Goal: Task Accomplishment & Management: Manage account settings

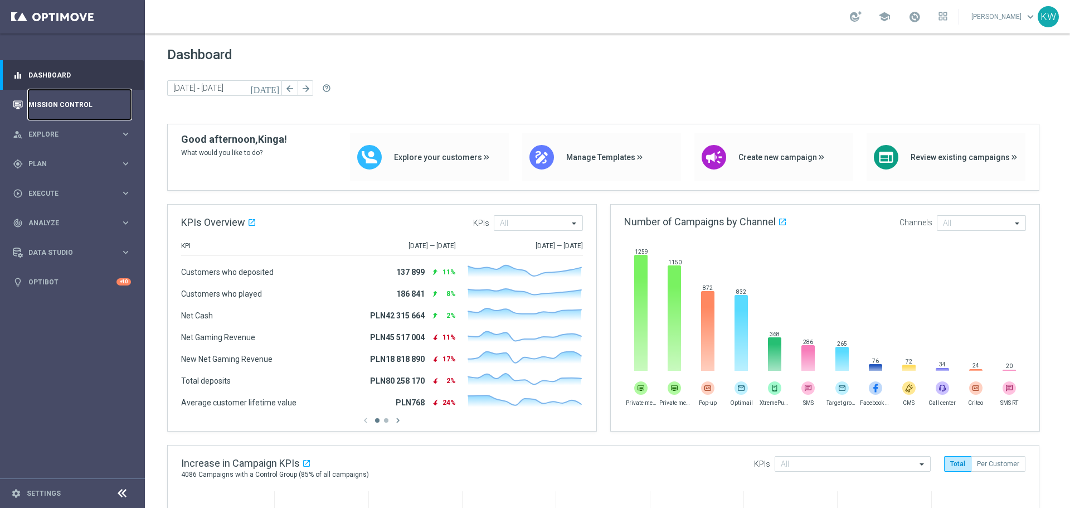
click at [64, 104] on link "Mission Control" at bounding box center [79, 105] width 103 height 30
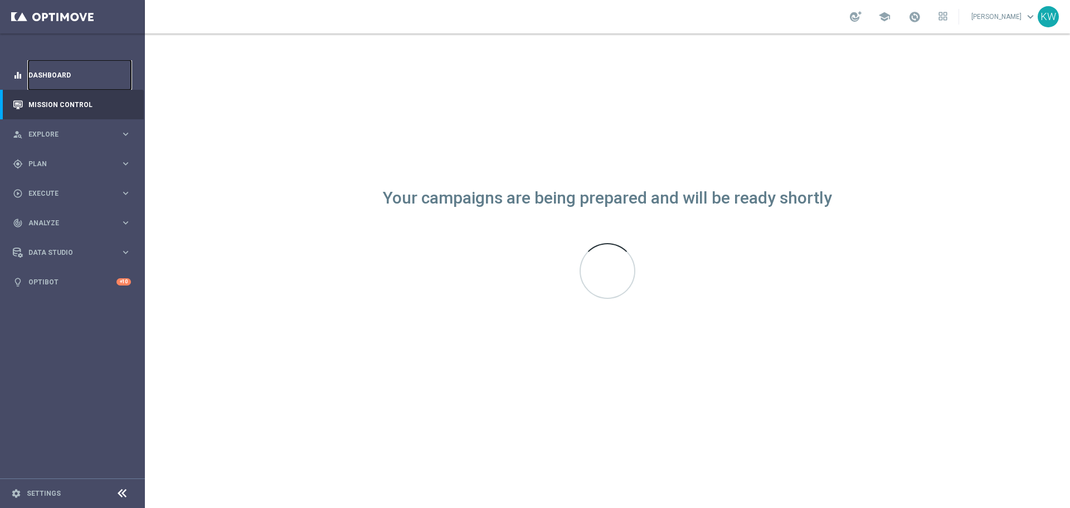
click at [89, 82] on link "Dashboard" at bounding box center [79, 75] width 103 height 30
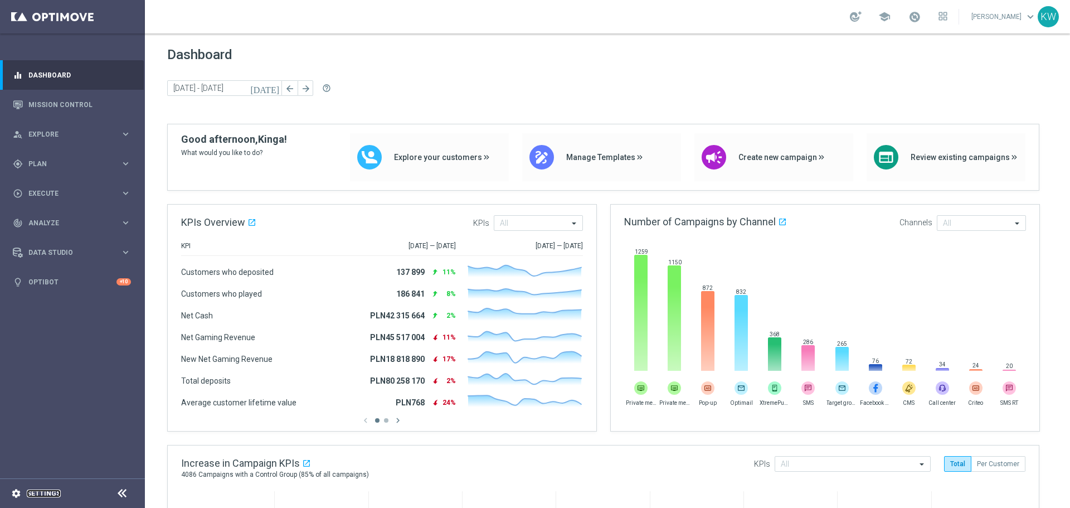
click at [41, 494] on link "Settings" at bounding box center [44, 493] width 34 height 7
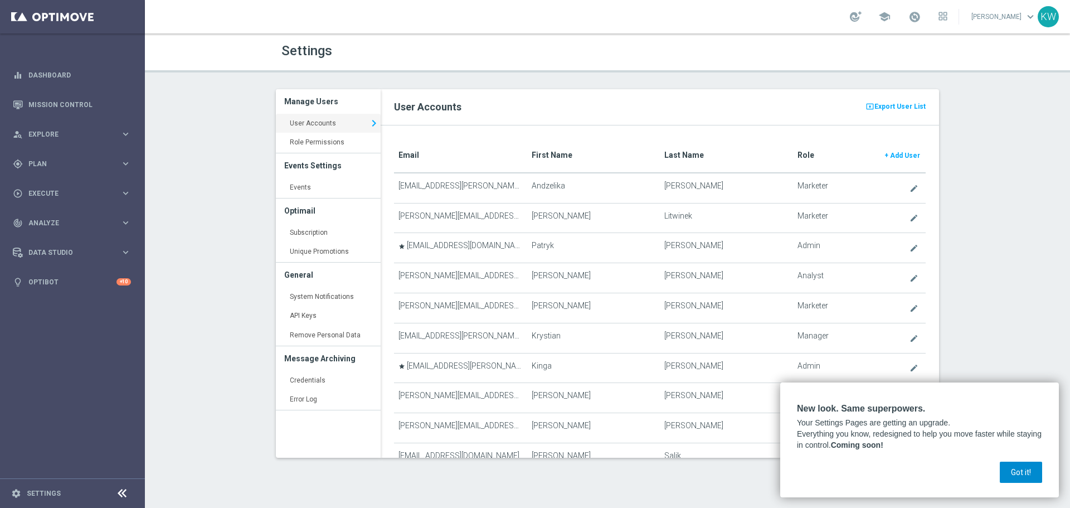
click at [1014, 476] on button "Got it!" at bounding box center [1021, 472] width 42 height 21
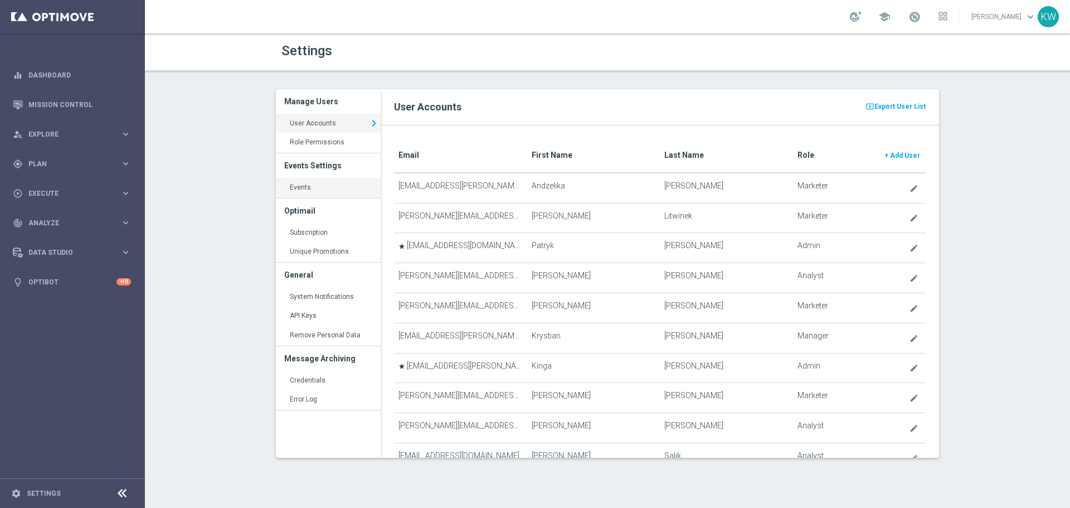
click at [308, 192] on link "Events keyboard_arrow_right" at bounding box center [328, 188] width 105 height 20
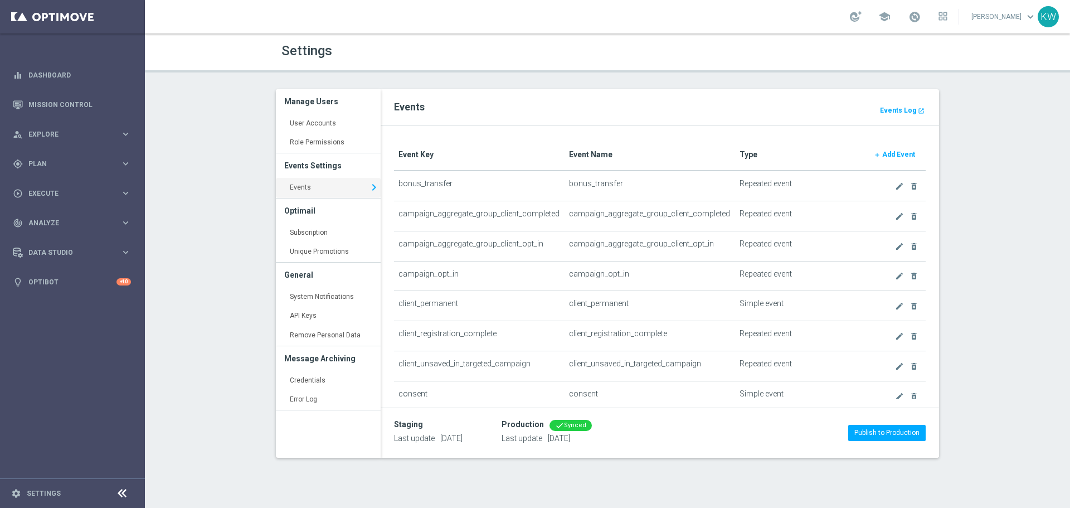
click at [898, 152] on b "Add Event" at bounding box center [898, 155] width 33 height 8
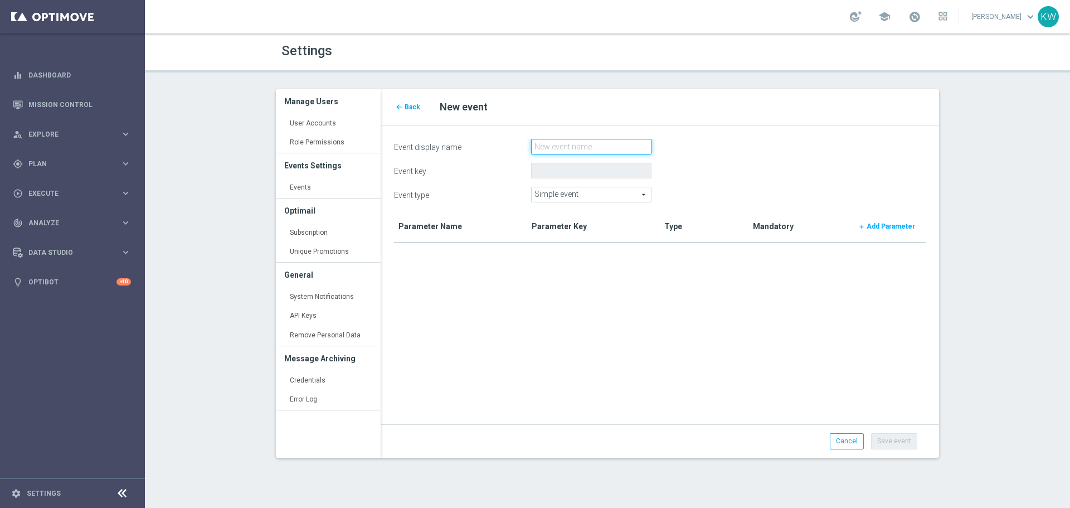
click at [555, 147] on input "Event display name" at bounding box center [591, 147] width 120 height 16
paste input "loy_challenge_done"
type input "loy_challenge_done"
click at [603, 196] on span "Simple event" at bounding box center [591, 194] width 119 height 14
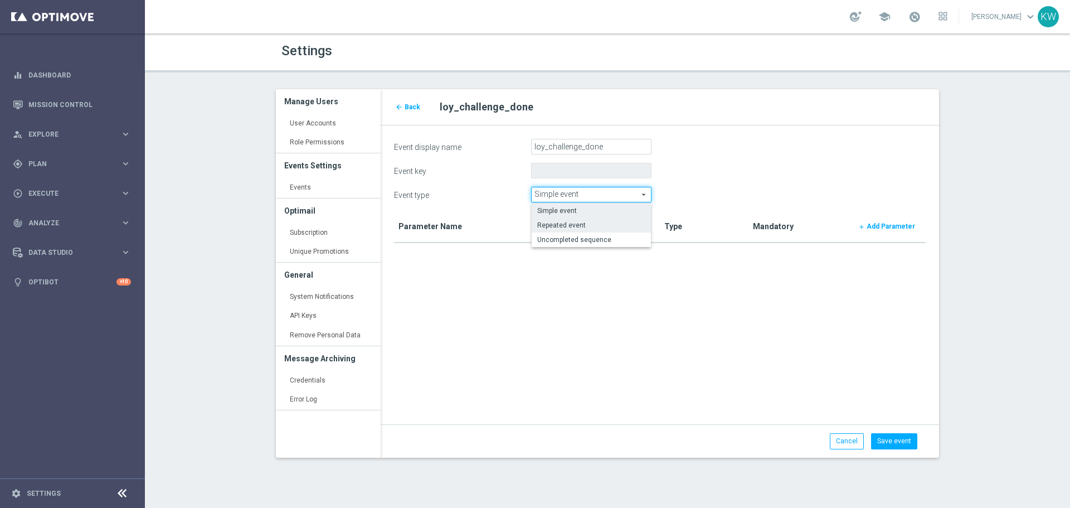
click at [594, 226] on span "Repeated event" at bounding box center [591, 225] width 108 height 9
type input "Repeated event"
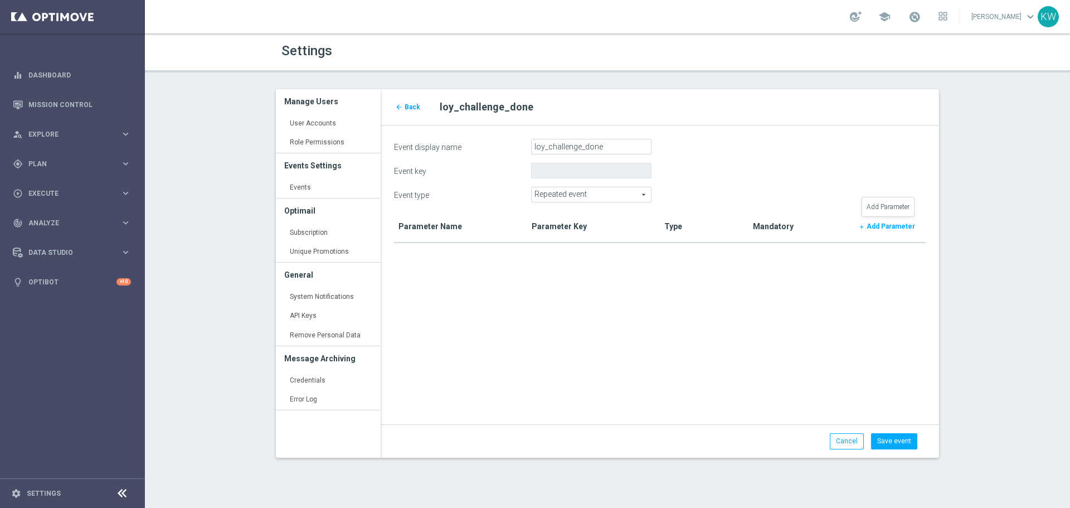
click at [885, 229] on b "Add Parameter" at bounding box center [891, 226] width 48 height 8
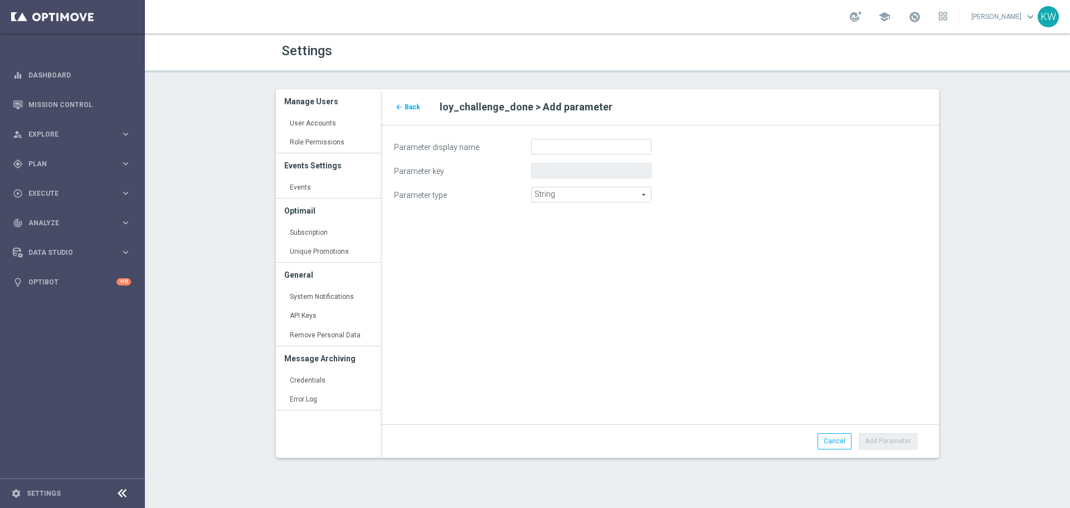
click at [568, 135] on div "Parameter display name Parameter key Parameter type String String arrow_drop_do…" at bounding box center [660, 174] width 559 height 99
click at [568, 144] on input "Parameter display name" at bounding box center [591, 147] width 120 height 16
paste input "challengeType"
type input "challengeType"
click at [882, 439] on button "Add Parameter" at bounding box center [888, 441] width 59 height 16
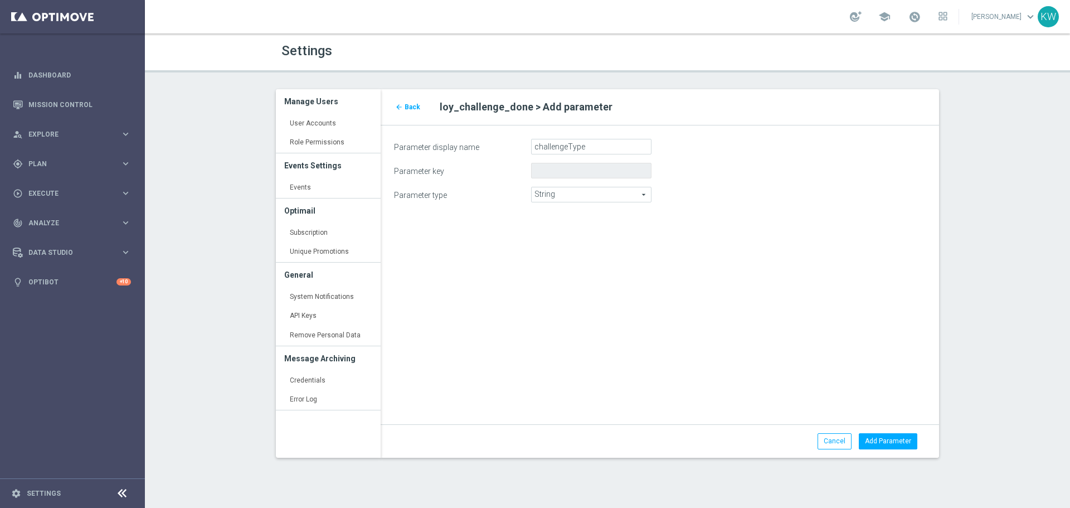
type input "challengetype"
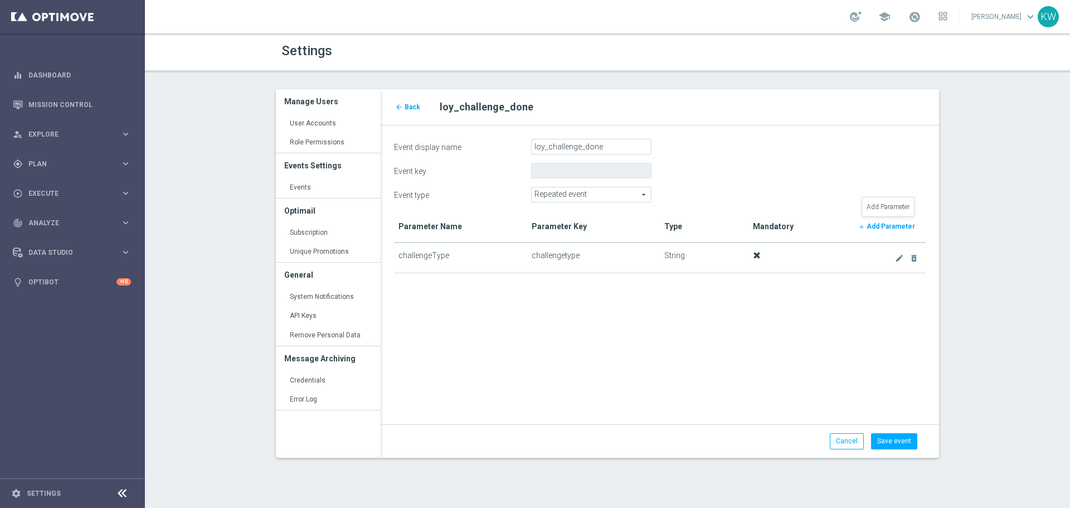
click at [872, 225] on b "Add Parameter" at bounding box center [891, 226] width 48 height 8
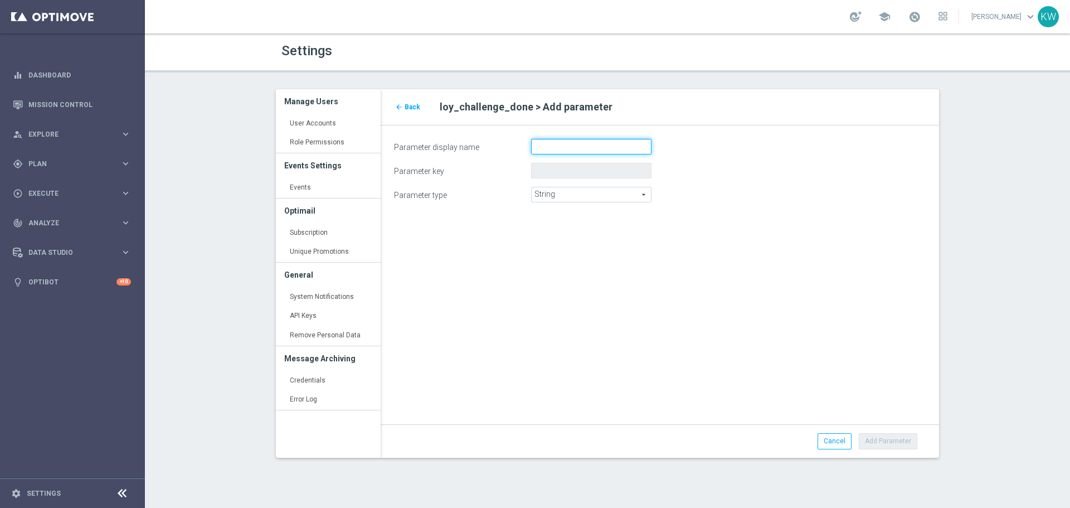
click at [574, 145] on input "Parameter display name" at bounding box center [591, 147] width 120 height 16
paste input "challengeName"
type input "challengeName"
click at [895, 437] on button "Add Parameter" at bounding box center [888, 441] width 59 height 16
type input "challengename"
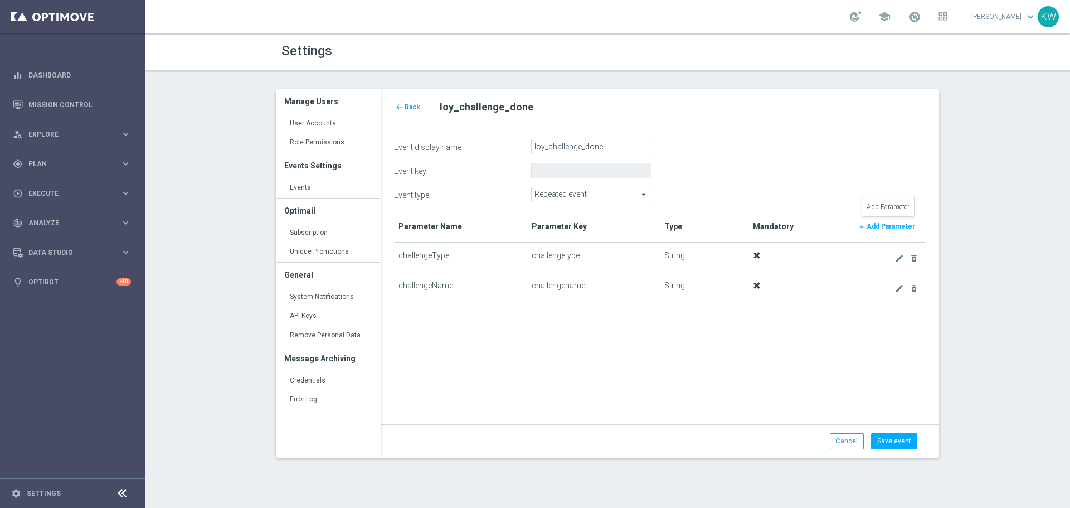
click at [878, 225] on b "Add Parameter" at bounding box center [891, 226] width 48 height 8
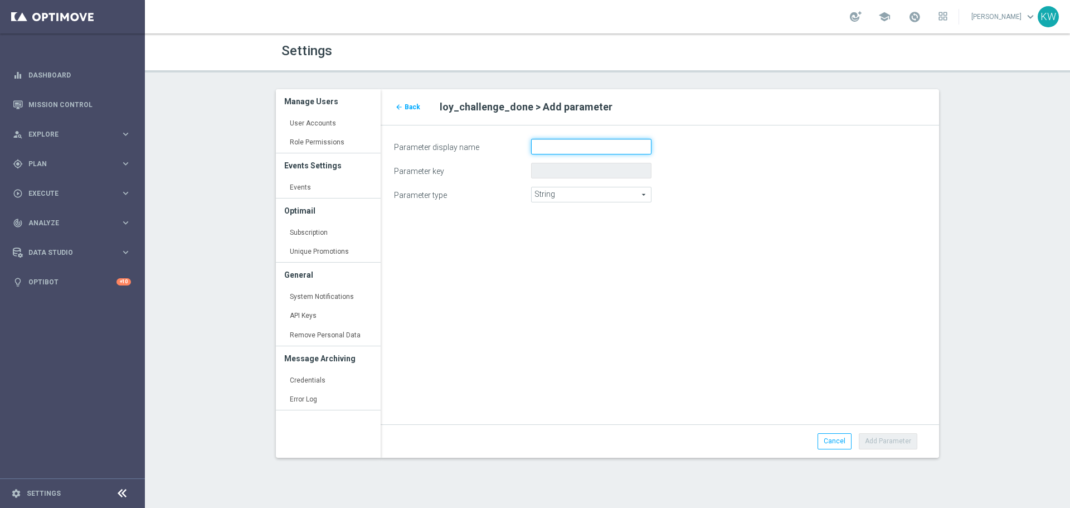
click at [554, 147] on input "Parameter display name" at bounding box center [591, 147] width 120 height 16
paste input "challengeId"
type input "challengeId"
click at [909, 440] on button "Add Parameter" at bounding box center [888, 441] width 59 height 16
type input "challengeid"
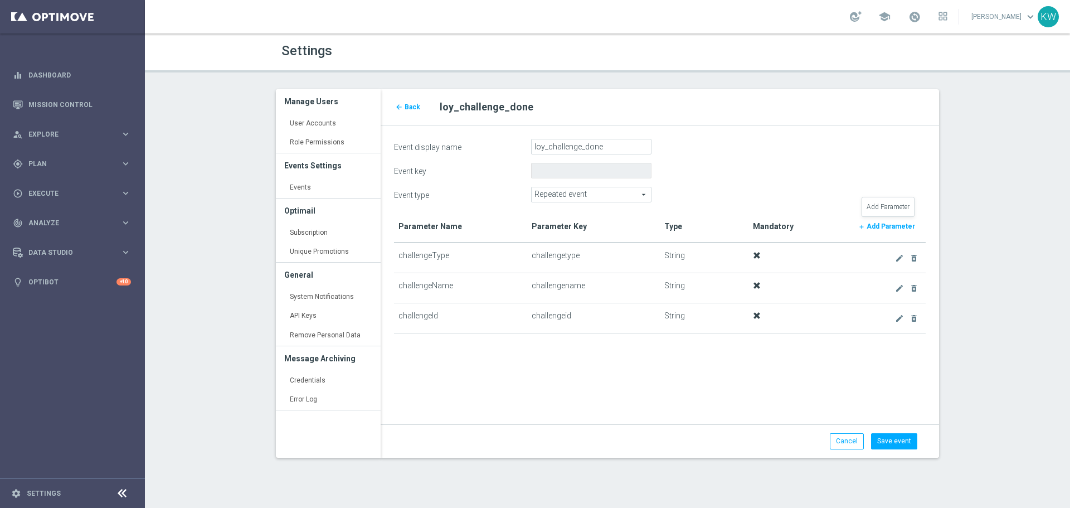
click at [882, 226] on b "Add Parameter" at bounding box center [891, 226] width 48 height 8
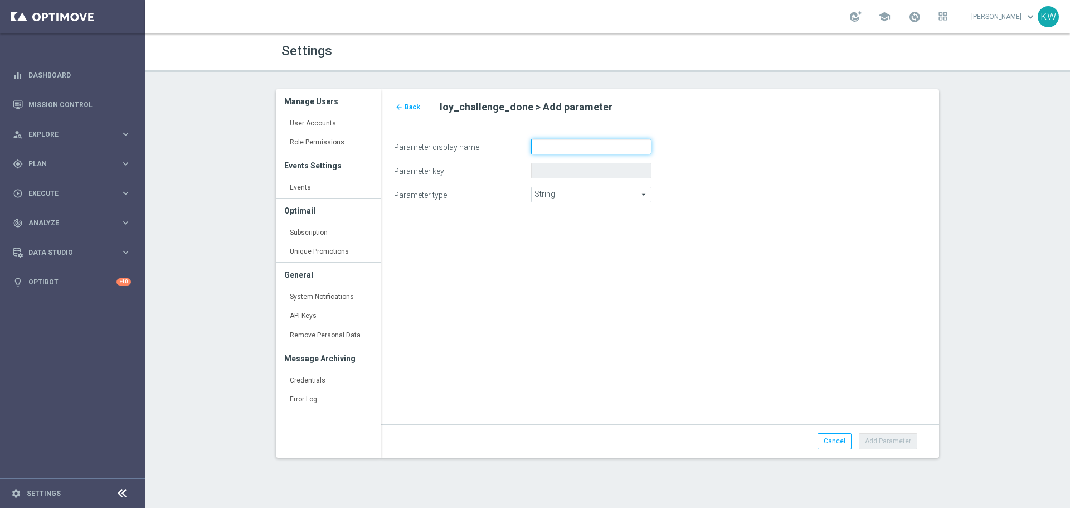
click at [573, 141] on input "Parameter display name" at bounding box center [591, 147] width 120 height 16
paste input "coinsCollected"
type input "coinsCollected"
click at [574, 193] on span "String" at bounding box center [591, 194] width 119 height 14
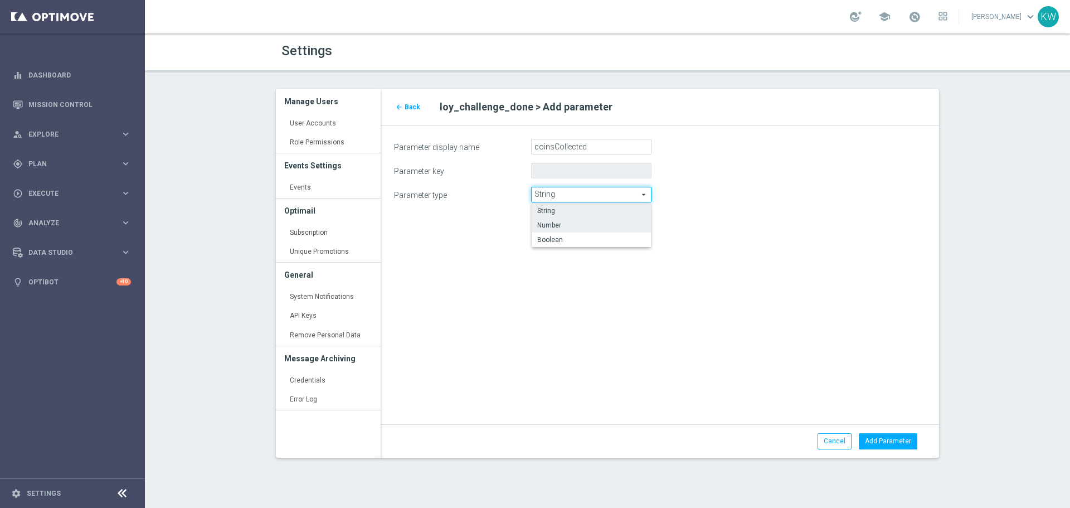
click at [574, 224] on span "Number" at bounding box center [591, 225] width 108 height 9
type input "Number"
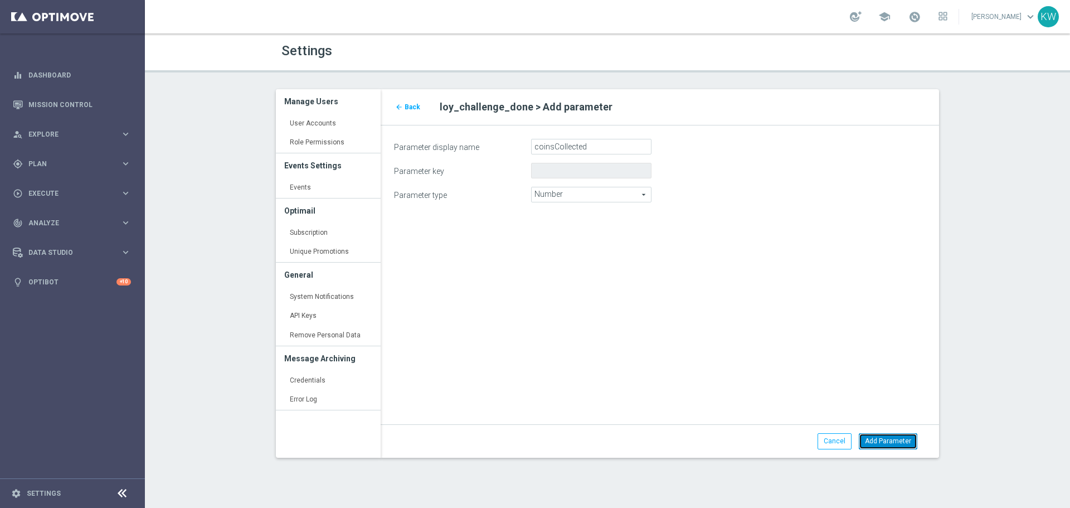
click at [901, 445] on button "Add Parameter" at bounding box center [888, 441] width 59 height 16
type input "coinscollected"
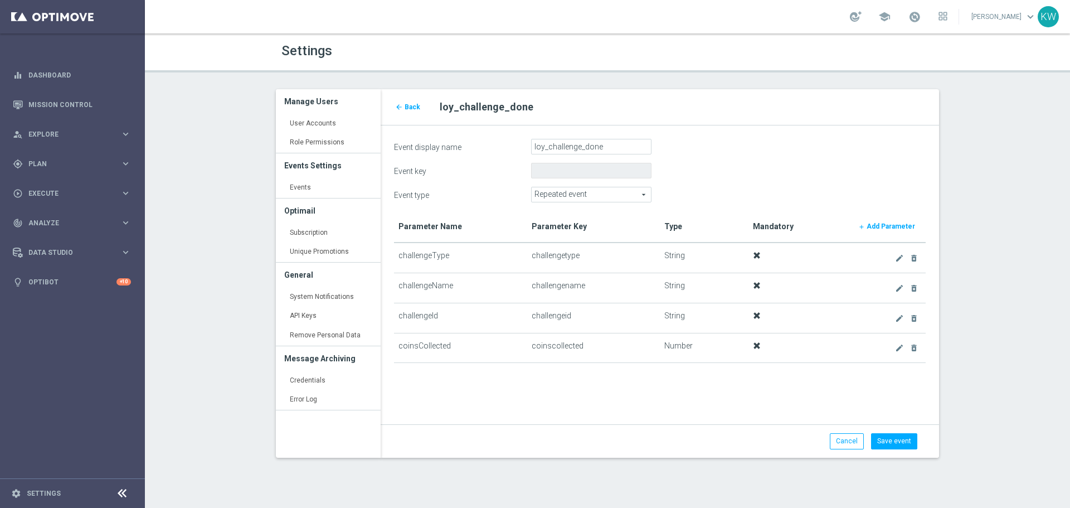
click at [890, 227] on b "Add Parameter" at bounding box center [891, 226] width 48 height 8
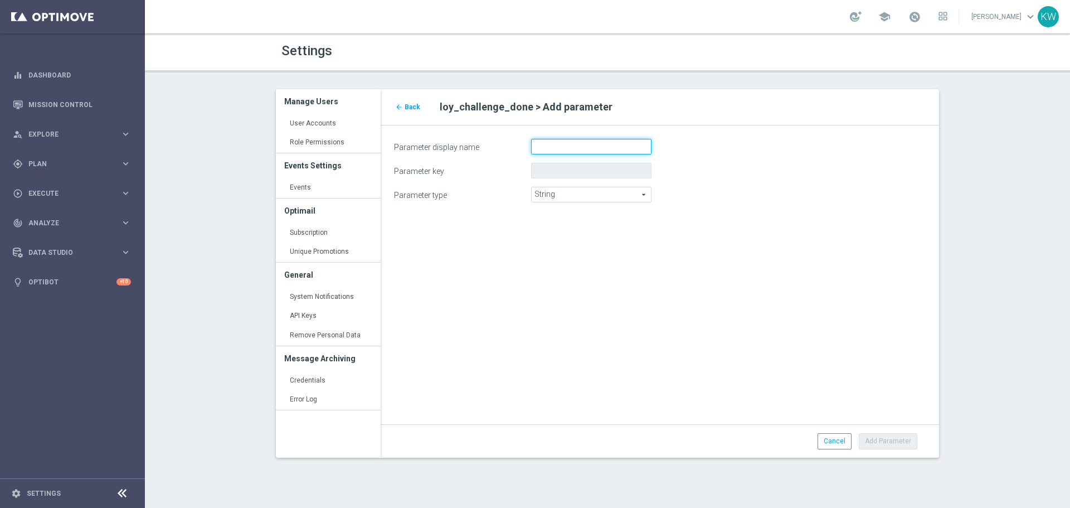
click at [566, 145] on input "Parameter display name" at bounding box center [591, 147] width 120 height 16
paste input "challengeCategory"
type input "challengeCategory"
click at [896, 440] on button "Add Parameter" at bounding box center [888, 441] width 59 height 16
type input "challengecategory"
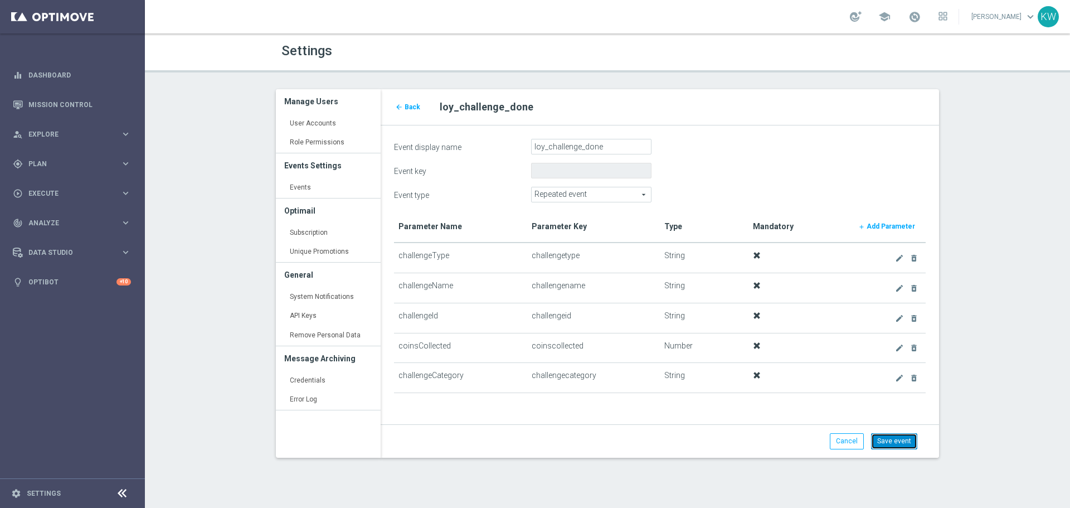
click at [904, 440] on button "Save event" at bounding box center [894, 441] width 46 height 16
type input "loy_challenge_done"
click at [885, 444] on button "Save event" at bounding box center [894, 441] width 46 height 16
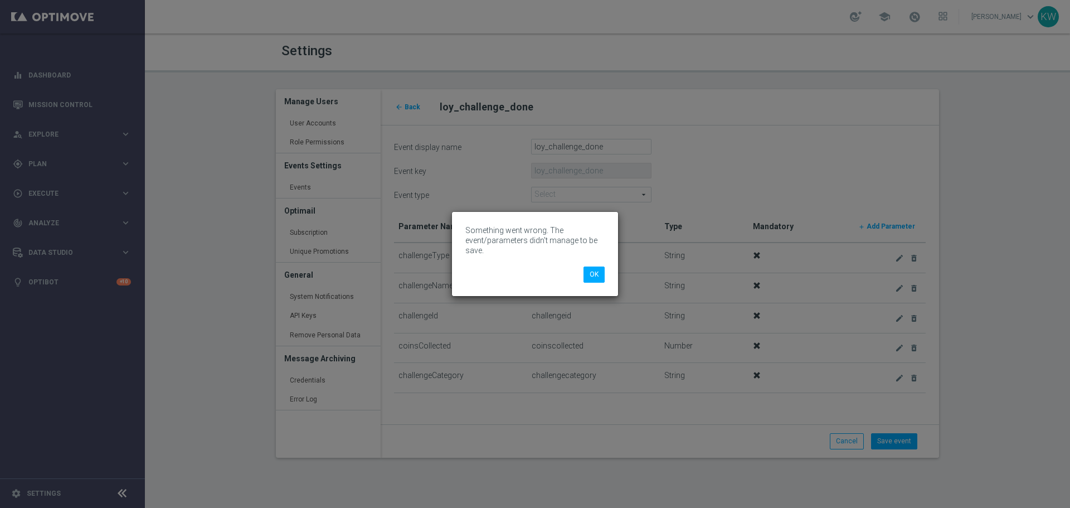
type input "Repeated event"
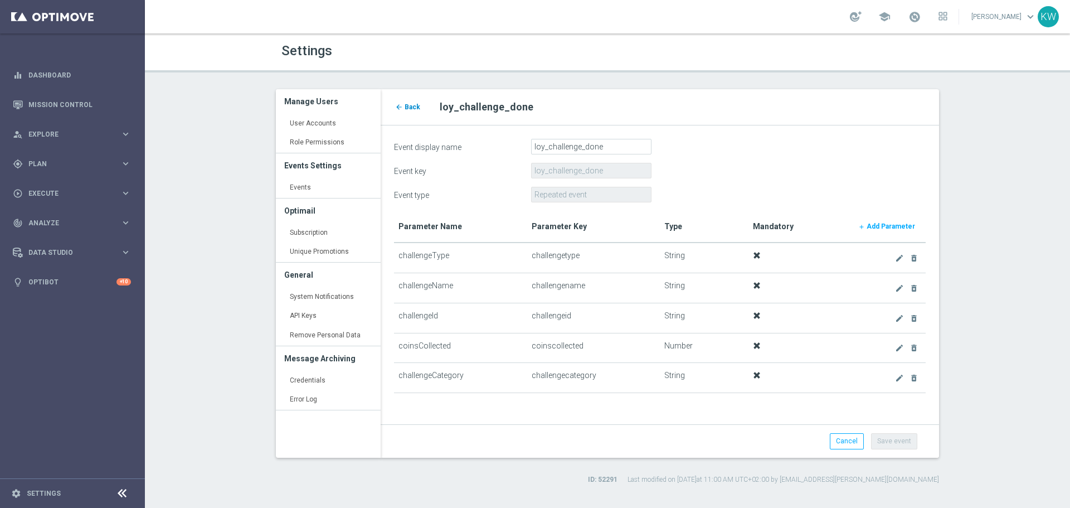
click at [414, 104] on span "Back" at bounding box center [413, 107] width 16 height 8
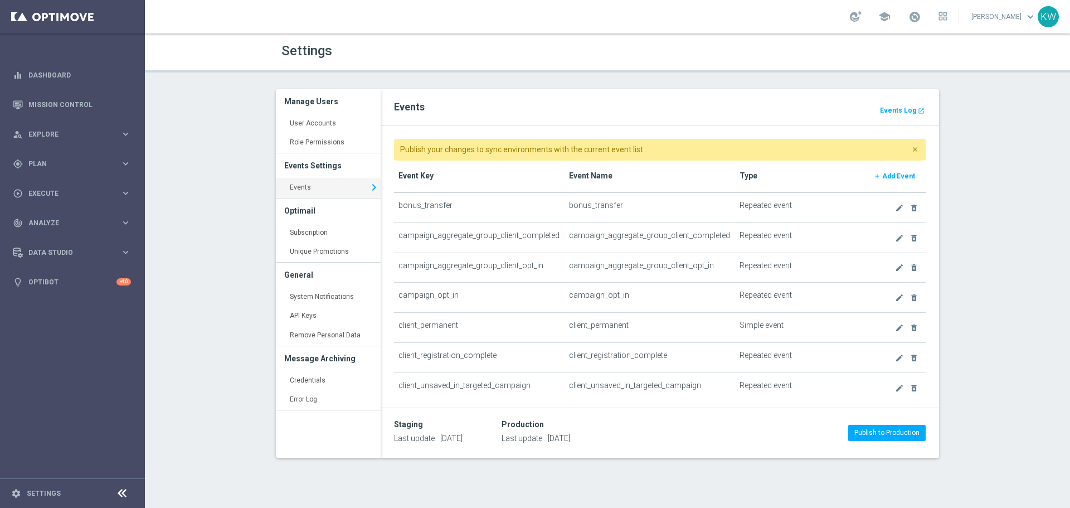
click at [882, 173] on b "Add Event" at bounding box center [898, 176] width 33 height 8
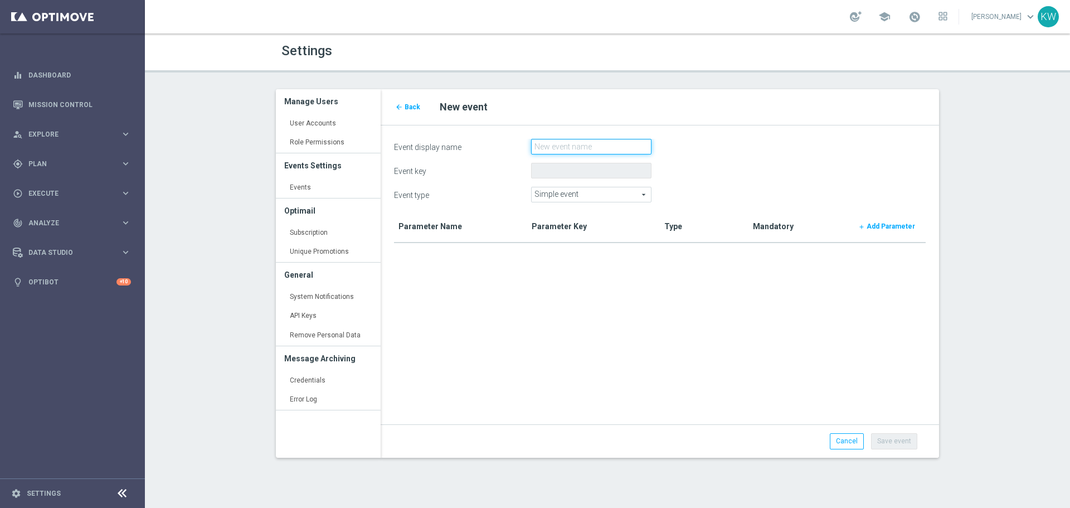
click at [614, 141] on input "Event display name" at bounding box center [591, 147] width 120 height 16
paste input "loy_cashout"
type input "loy_cashout"
drag, startPoint x: 602, startPoint y: 191, endPoint x: 601, endPoint y: 197, distance: 6.2
click at [601, 197] on span "Simple event" at bounding box center [591, 194] width 119 height 14
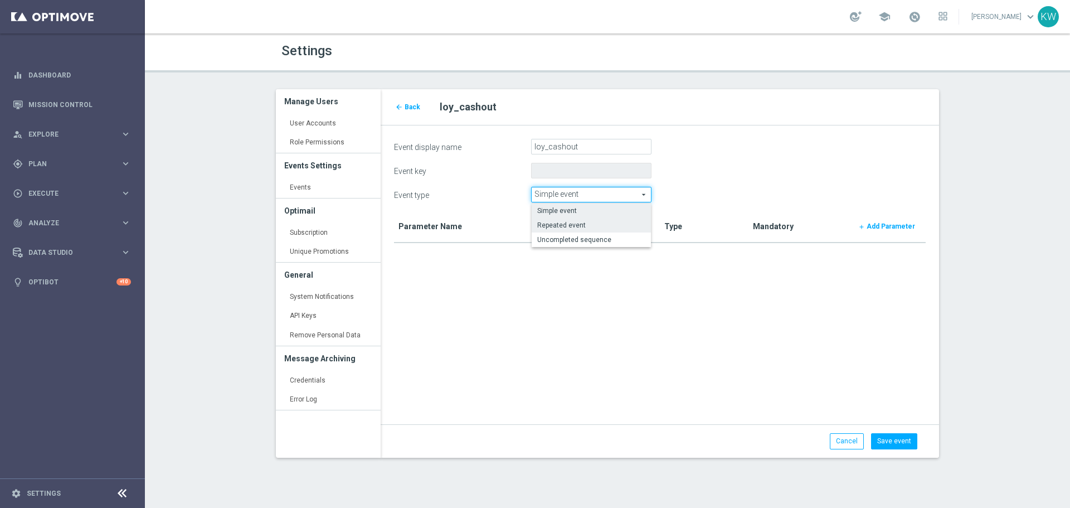
click at [600, 227] on span "Repeated event" at bounding box center [591, 225] width 108 height 9
type input "Repeated event"
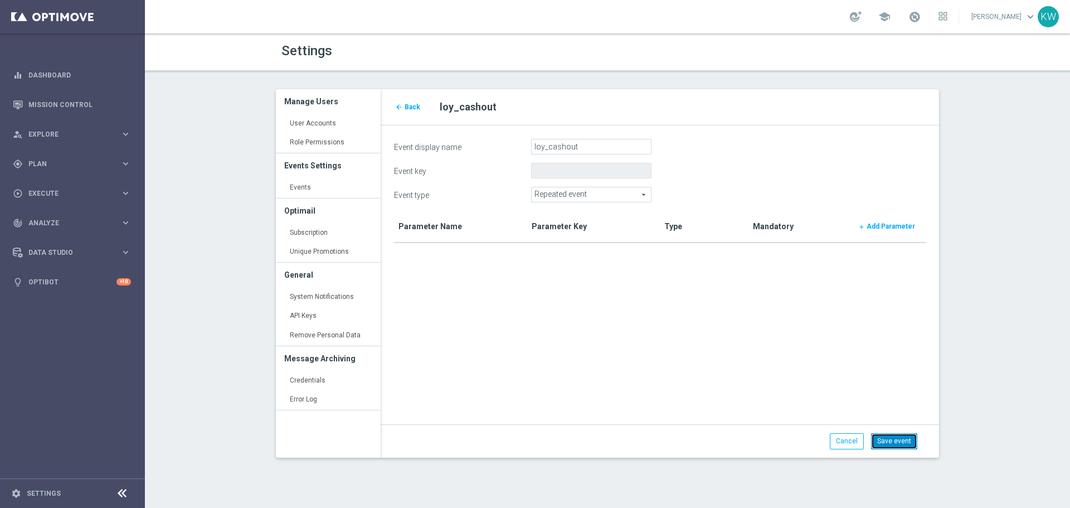
click at [890, 446] on button "Save event" at bounding box center [894, 441] width 46 height 16
type input "loy_cashout"
type input "Repeated event"
click at [891, 227] on b "Add Parameter" at bounding box center [891, 226] width 48 height 8
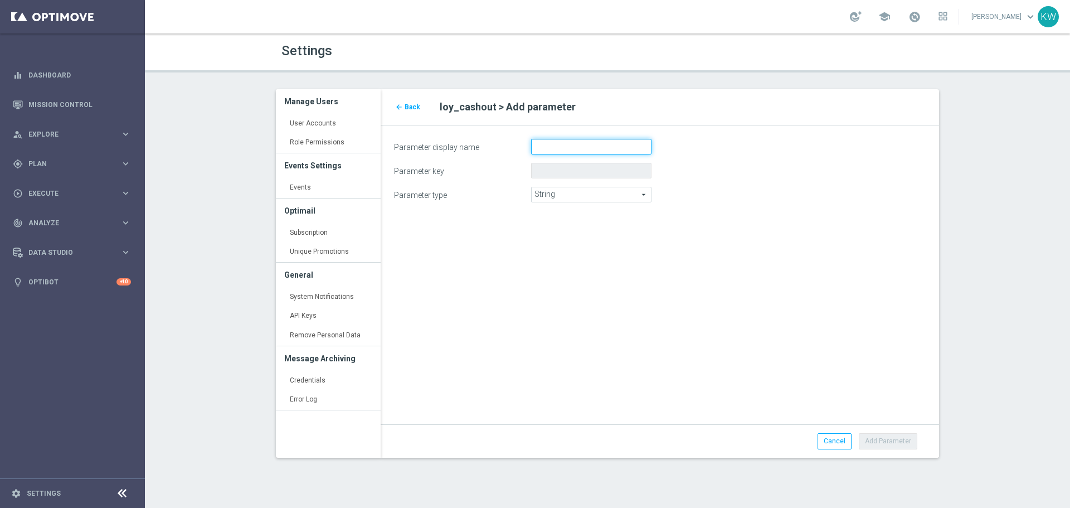
click at [532, 151] on input "Parameter display name" at bounding box center [591, 147] width 120 height 16
paste input "challengeType"
type input "challengeType"
click at [904, 440] on button "Add Parameter" at bounding box center [888, 441] width 59 height 16
type input "challengetype"
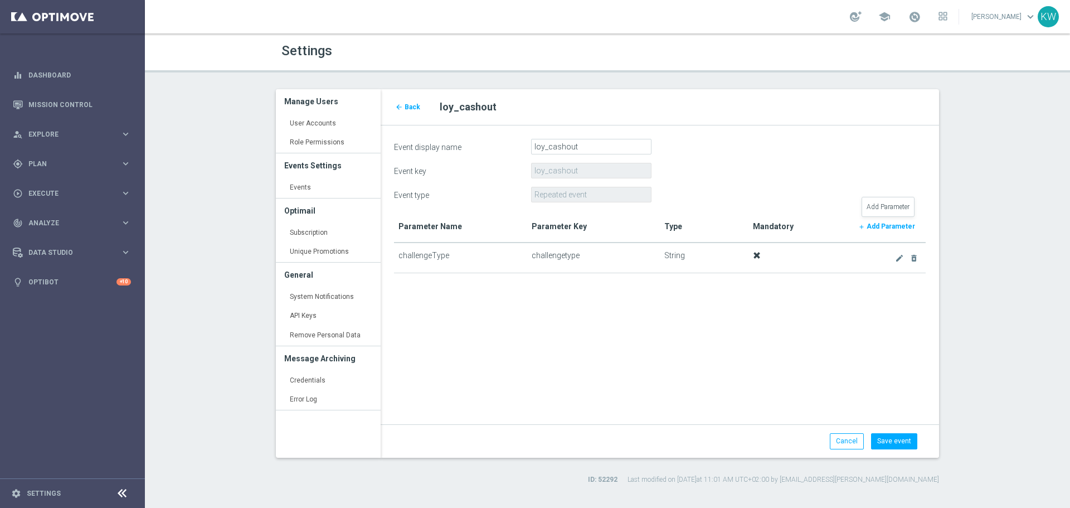
click at [892, 225] on b "Add Parameter" at bounding box center [891, 226] width 48 height 8
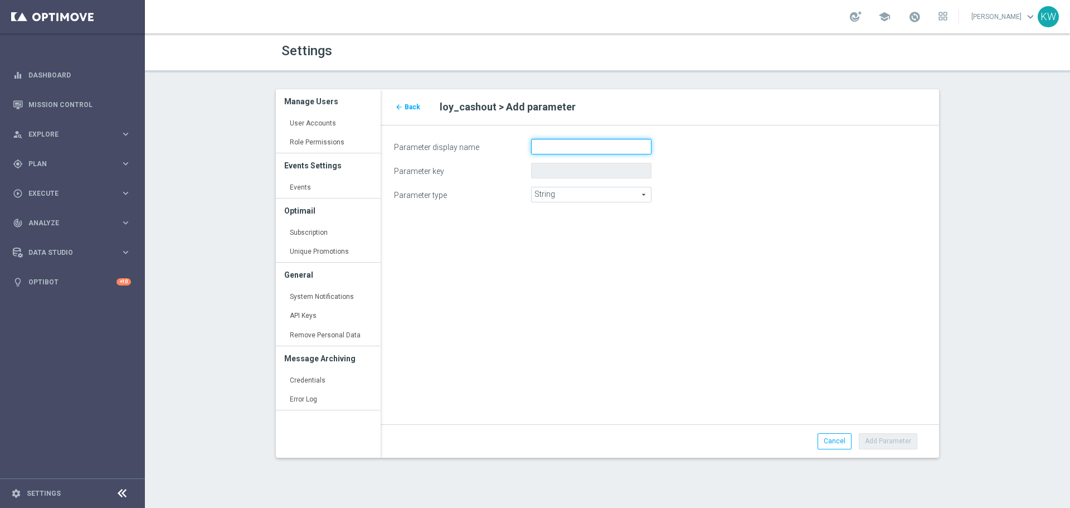
click at [556, 149] on input "Parameter display name" at bounding box center [591, 147] width 120 height 16
paste input "challengeName"
type input "challengeName"
click at [903, 443] on button "Add Parameter" at bounding box center [888, 441] width 59 height 16
type input "challengename"
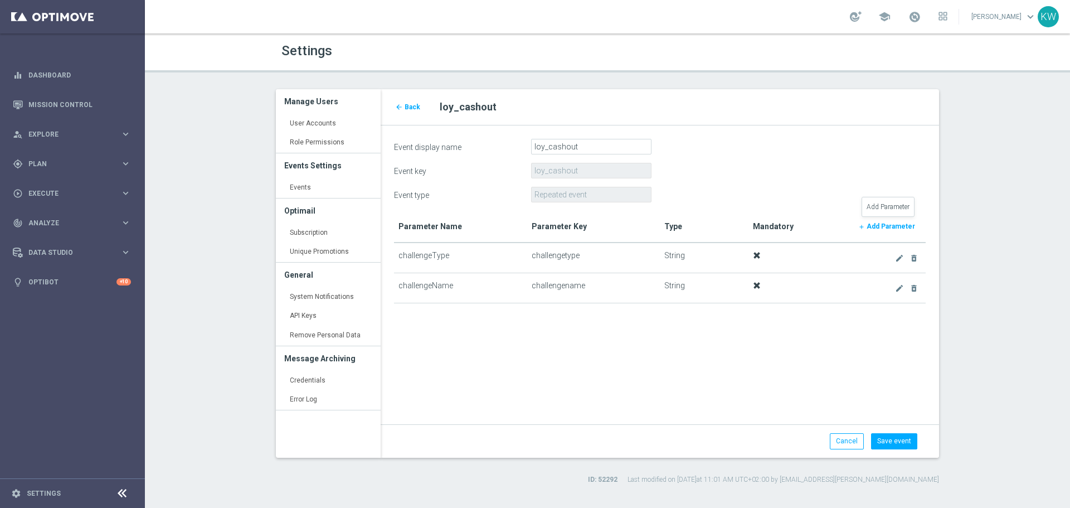
click at [882, 221] on link "add Add Parameter" at bounding box center [886, 227] width 69 height 16
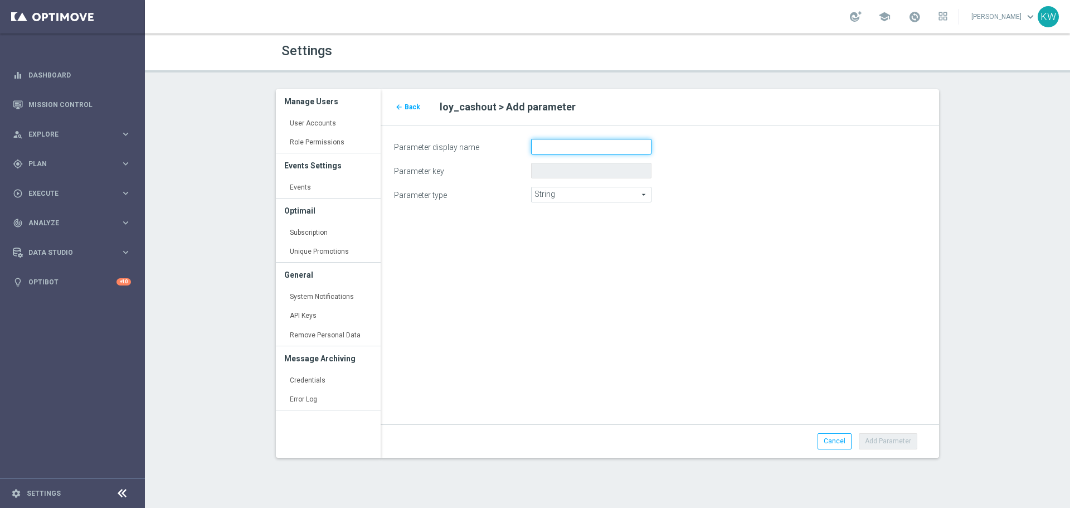
click at [554, 148] on input "Parameter display name" at bounding box center [591, 147] width 120 height 16
paste input "challengeId"
type input "challengeId"
drag, startPoint x: 877, startPoint y: 442, endPoint x: 720, endPoint y: 449, distance: 157.4
click at [873, 441] on button "Add Parameter" at bounding box center [888, 441] width 59 height 16
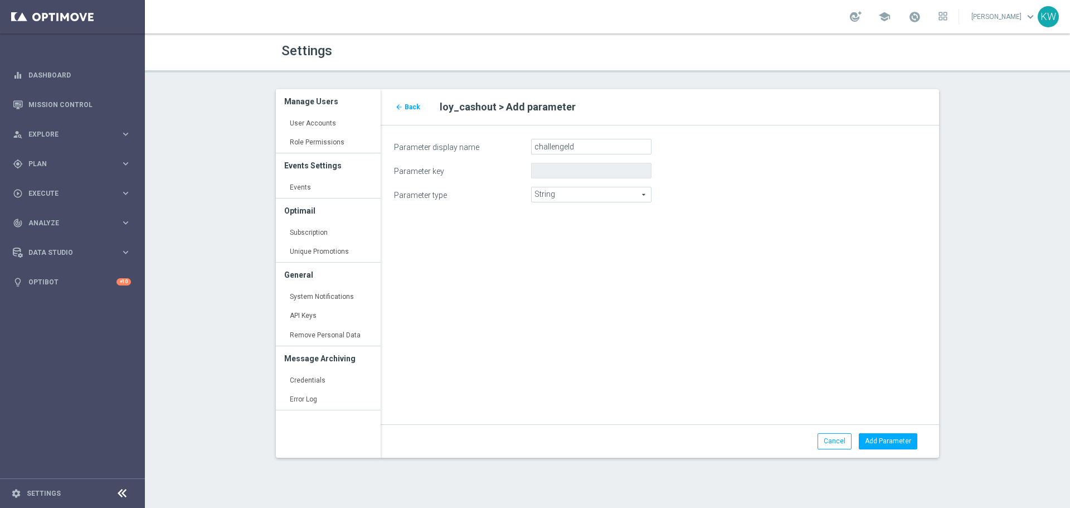
type input "challengeid"
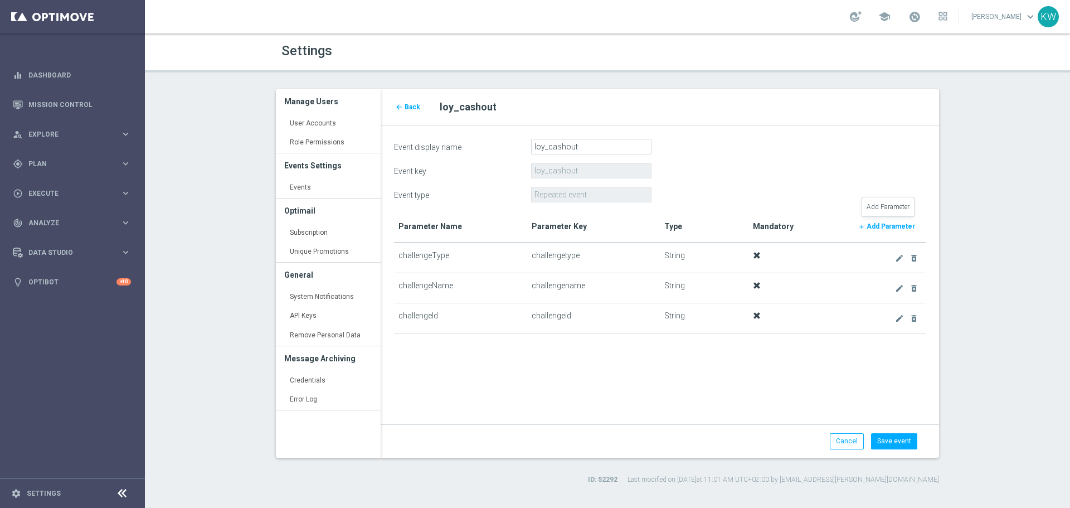
click at [876, 226] on b "Add Parameter" at bounding box center [891, 226] width 48 height 8
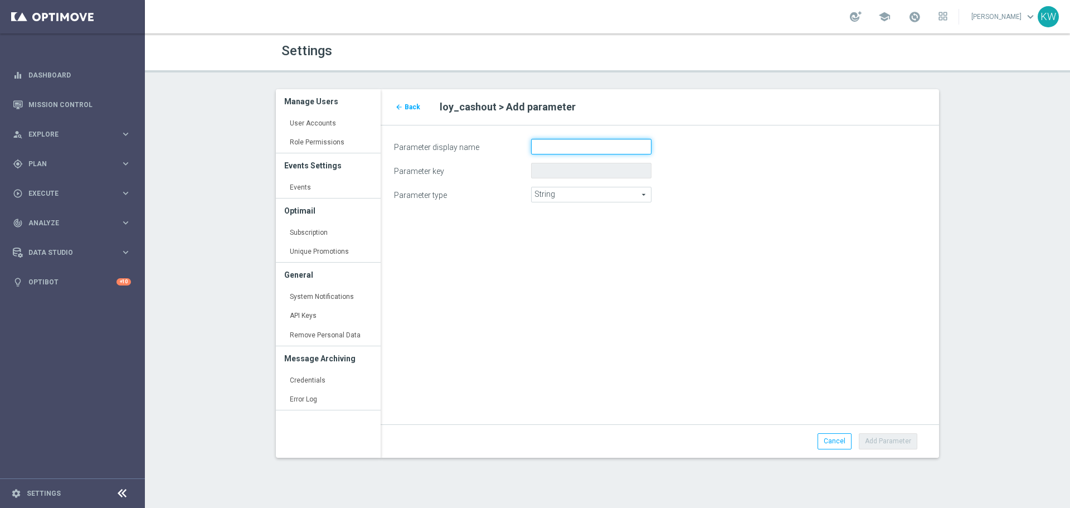
click at [545, 154] on input "Parameter display name" at bounding box center [591, 147] width 120 height 16
paste input "coinsCollected"
type input "coinsCollected"
click at [578, 192] on span "String" at bounding box center [591, 194] width 119 height 14
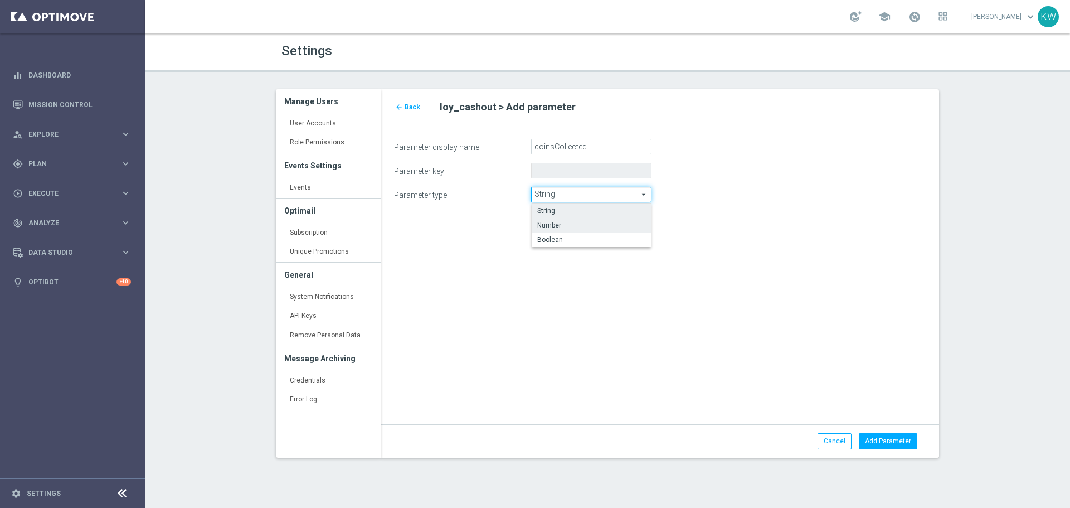
click at [598, 219] on label "Number" at bounding box center [591, 225] width 119 height 14
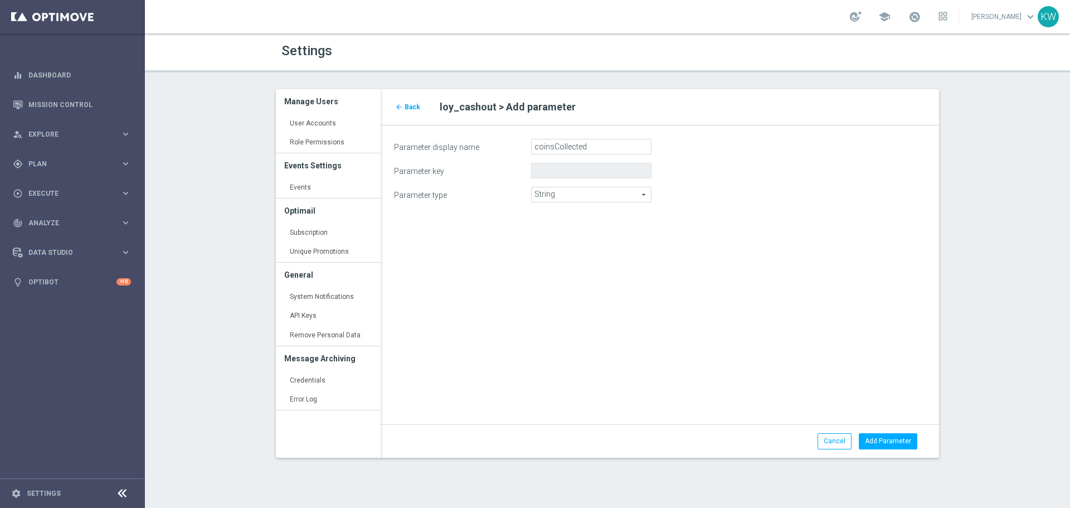
type input "Number"
drag, startPoint x: 910, startPoint y: 442, endPoint x: 780, endPoint y: 435, distance: 130.1
click at [910, 442] on button "Add Parameter" at bounding box center [888, 441] width 59 height 16
type input "coinscollected"
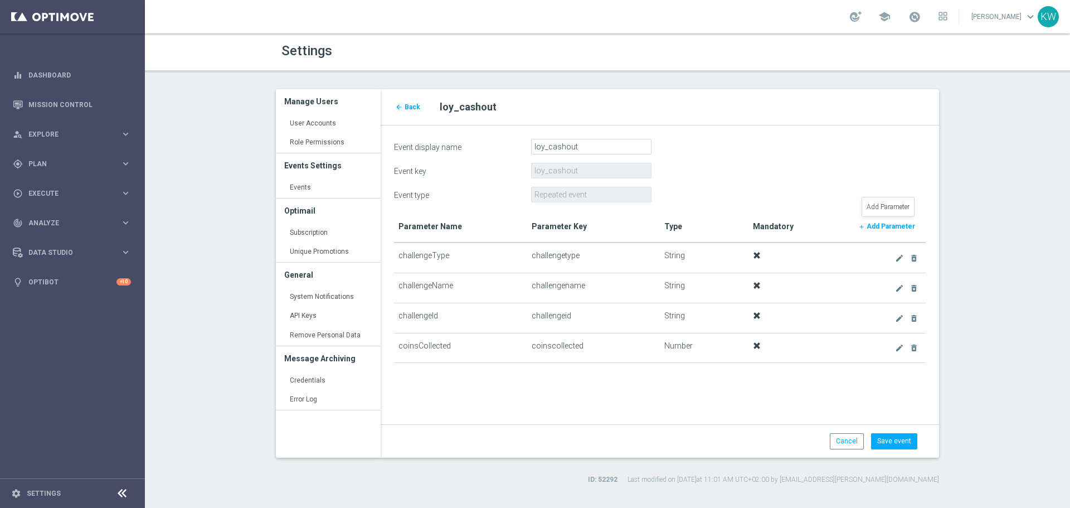
click at [888, 225] on b "Add Parameter" at bounding box center [891, 226] width 48 height 8
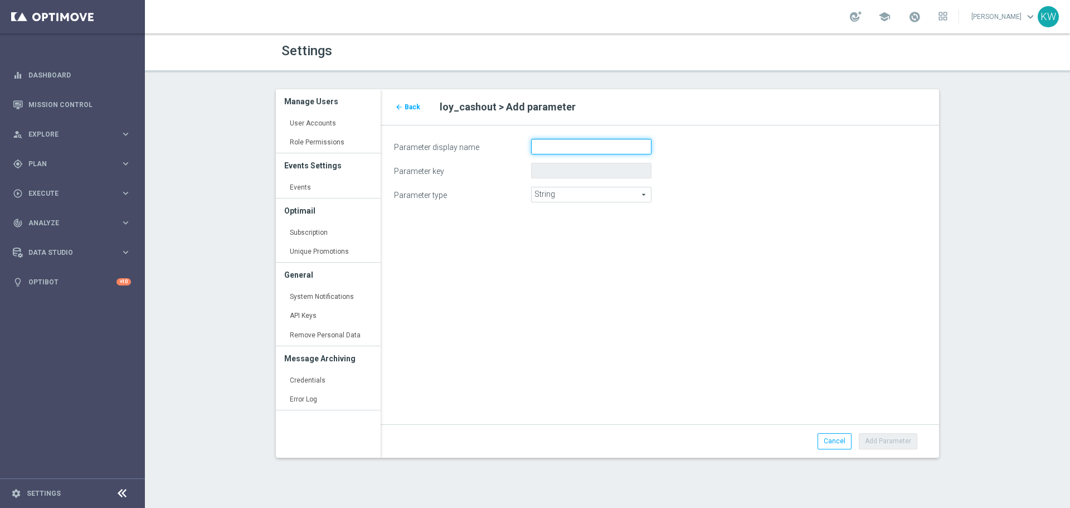
click at [585, 139] on input "Parameter display name" at bounding box center [591, 147] width 120 height 16
paste input "challengeCategory"
type input "challengeCategory"
drag, startPoint x: 904, startPoint y: 441, endPoint x: 792, endPoint y: 496, distance: 125.2
click at [904, 441] on button "Add Parameter" at bounding box center [888, 441] width 59 height 16
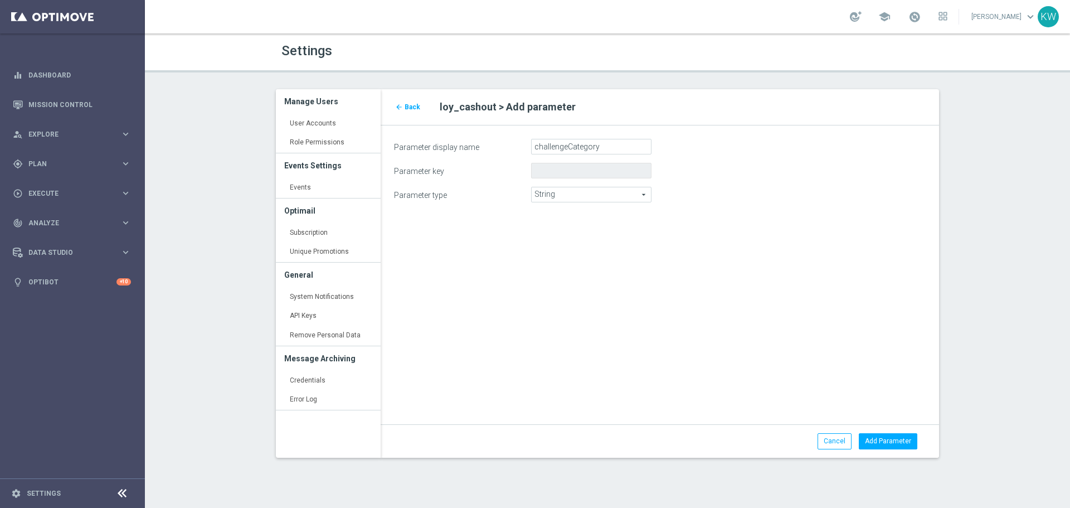
type input "challengecategory"
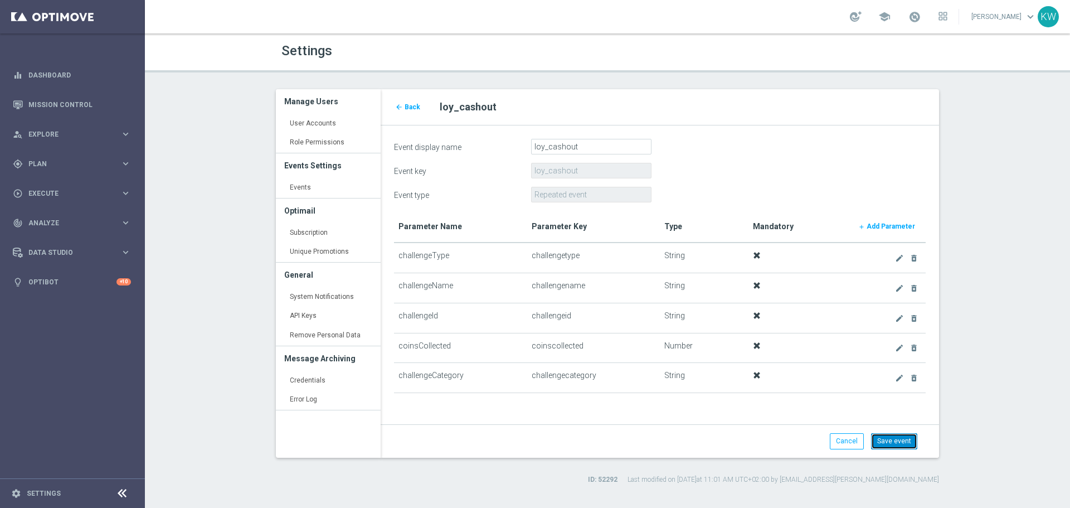
drag, startPoint x: 899, startPoint y: 443, endPoint x: 918, endPoint y: 455, distance: 22.1
click at [899, 444] on button "Save event" at bounding box center [894, 441] width 46 height 16
type input "Repeated"
click at [413, 107] on span "Back" at bounding box center [413, 107] width 16 height 8
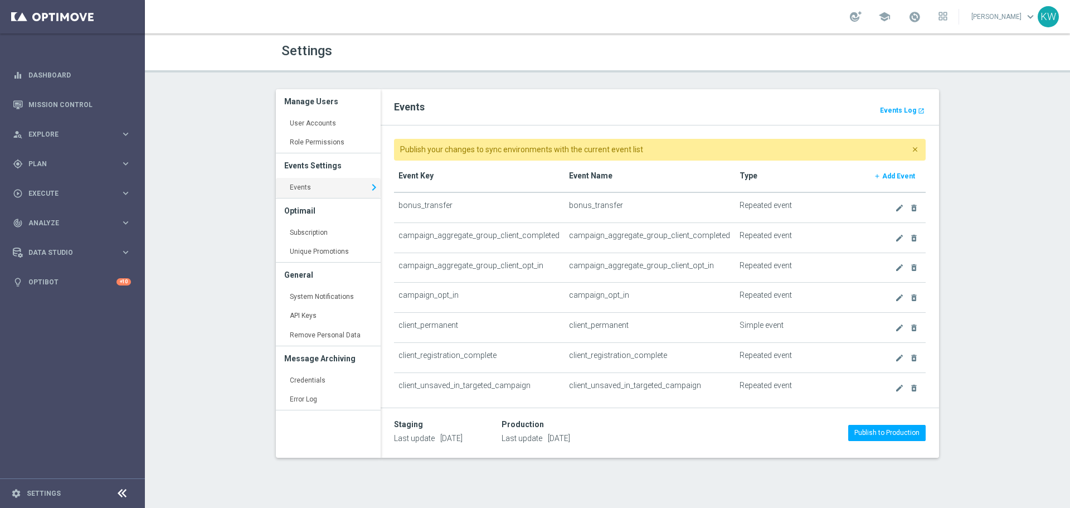
click at [886, 174] on b "Add Event" at bounding box center [898, 176] width 33 height 8
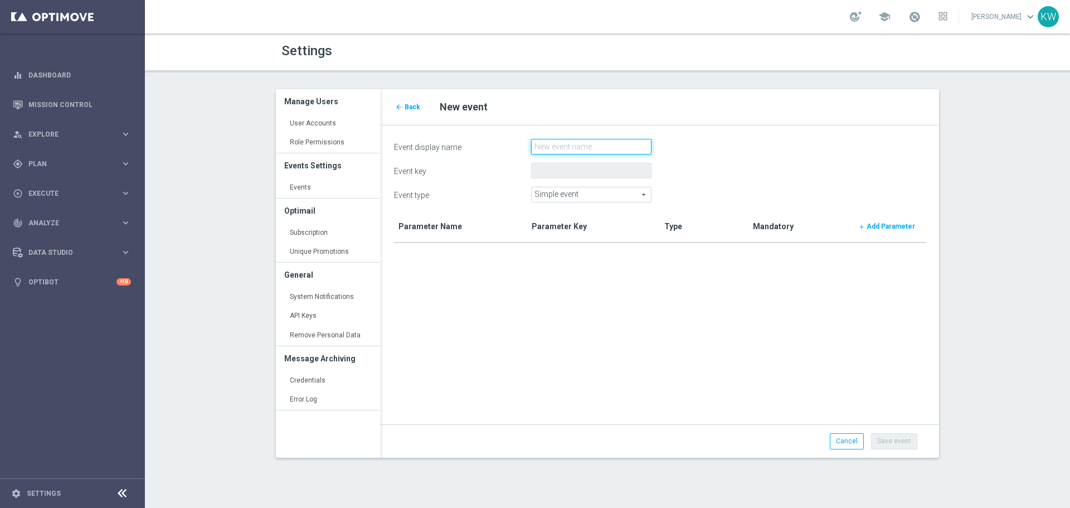
click at [598, 139] on input "Event display name" at bounding box center [591, 147] width 120 height 16
paste input "loy_manual_point_grant"
type input "loy_manual_point_grant"
click at [598, 188] on div "Simple event Simple event arrow_drop_down search" at bounding box center [591, 195] width 120 height 16
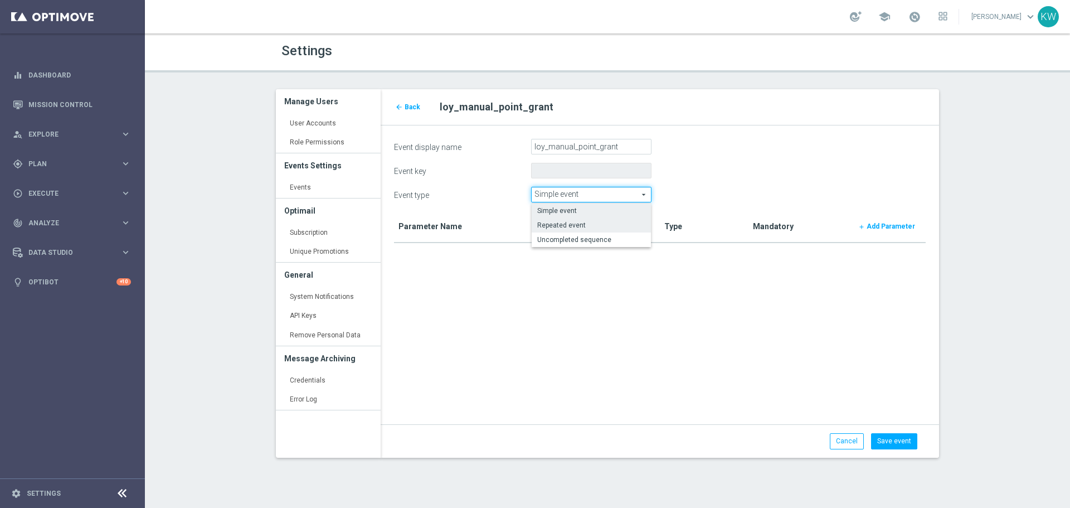
click at [605, 225] on span "Repeated event" at bounding box center [591, 225] width 108 height 9
type input "Repeated event"
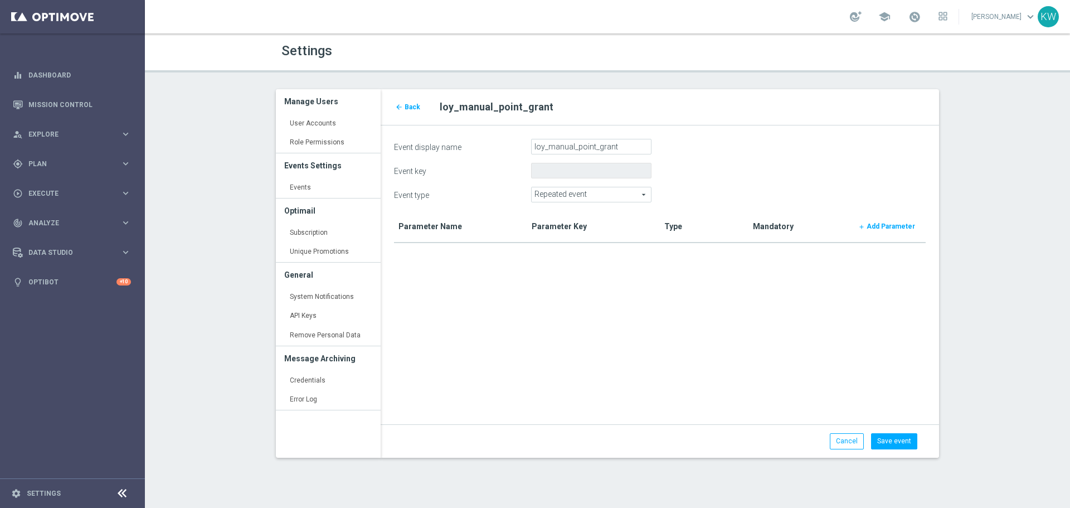
click at [880, 225] on b "Add Parameter" at bounding box center [891, 226] width 48 height 8
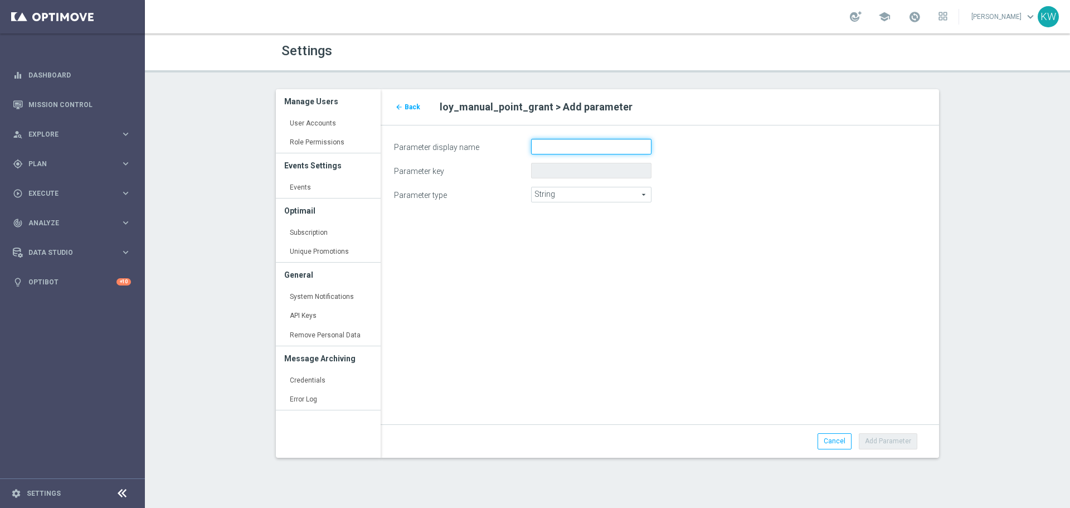
click at [554, 152] on input "Parameter display name" at bounding box center [591, 147] width 120 height 16
click at [564, 142] on input "Parameter display name" at bounding box center [591, 147] width 120 height 16
paste input "challengeType"
type input "challengeType"
click at [905, 440] on button "Add Parameter" at bounding box center [888, 441] width 59 height 16
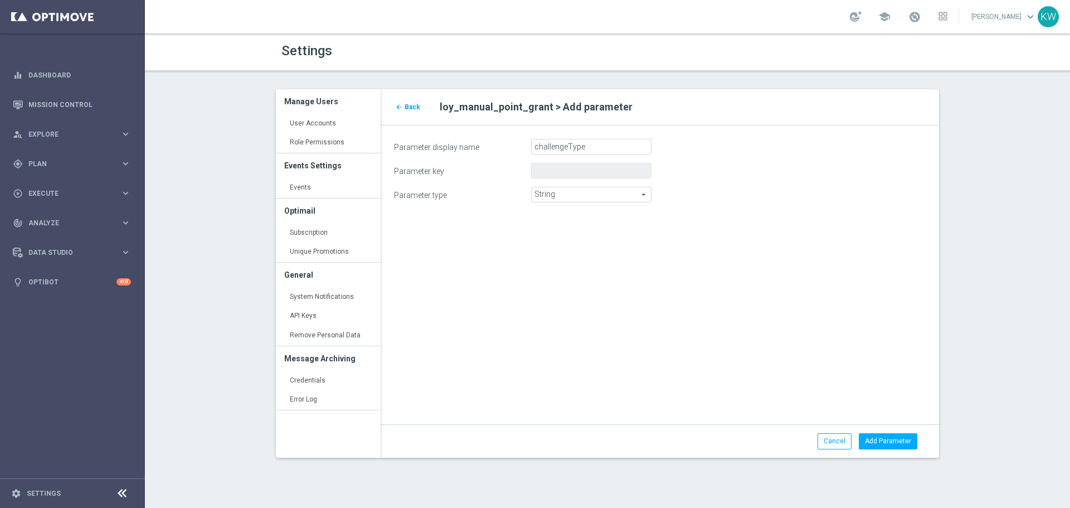
type input "challengetype"
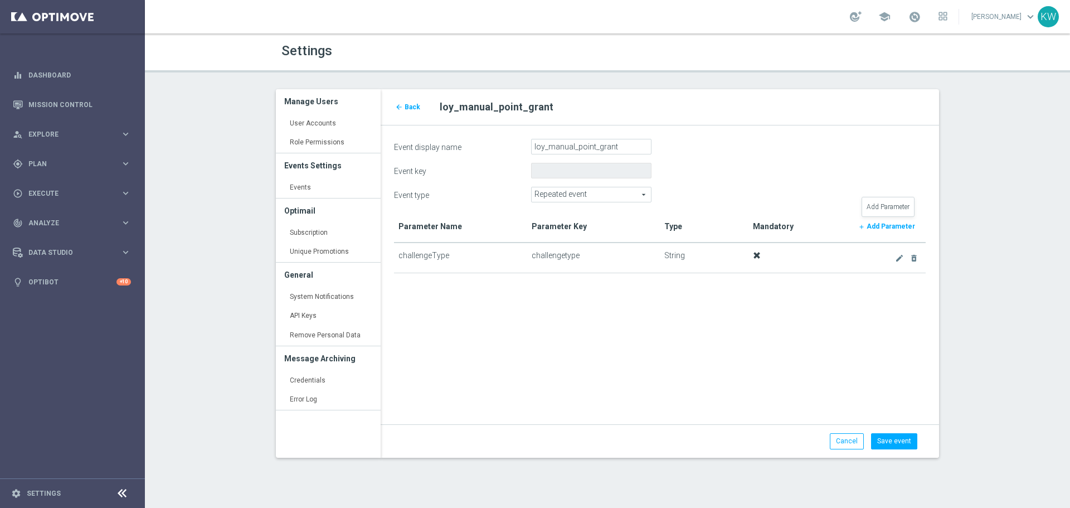
click at [890, 232] on link "add Add Parameter" at bounding box center [886, 227] width 69 height 16
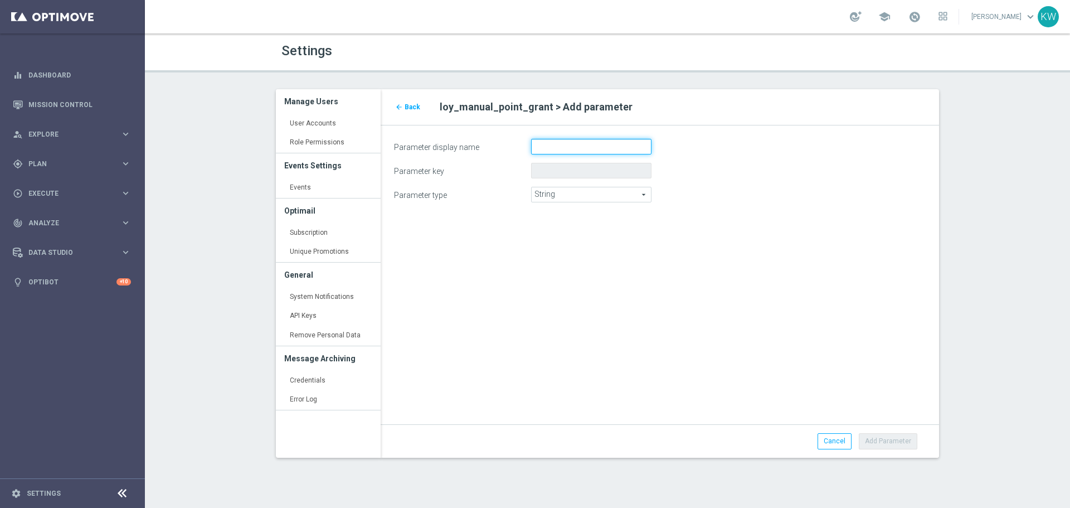
click at [561, 140] on input "Parameter display name" at bounding box center [591, 147] width 120 height 16
paste input "name"
drag, startPoint x: 536, startPoint y: 146, endPoint x: 439, endPoint y: 148, distance: 96.5
click at [442, 148] on div "Parameter display name name" at bounding box center [660, 147] width 549 height 16
type input "name"
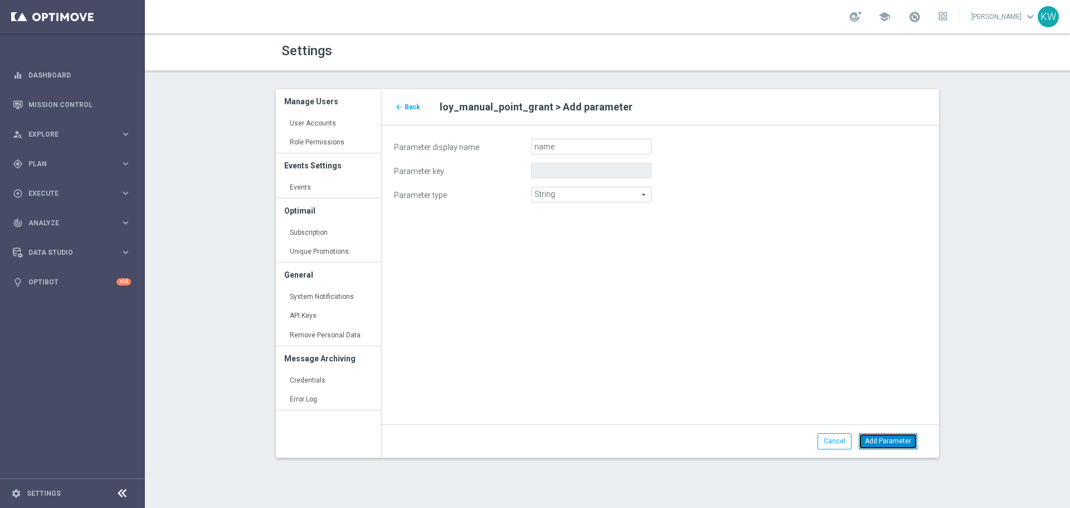
click at [899, 438] on button "Add Parameter" at bounding box center [888, 441] width 59 height 16
type input "name"
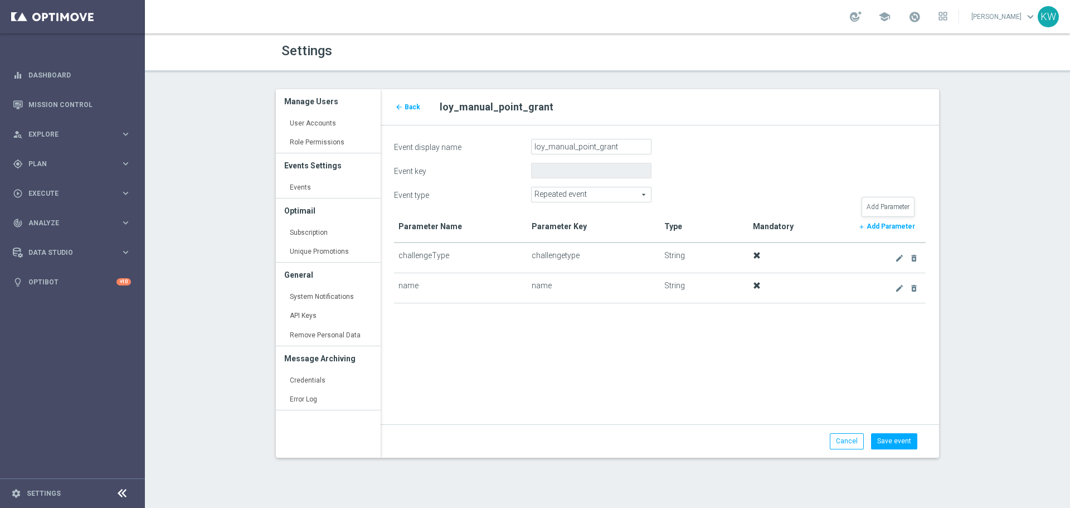
click at [890, 221] on link "add Add Parameter" at bounding box center [886, 227] width 69 height 16
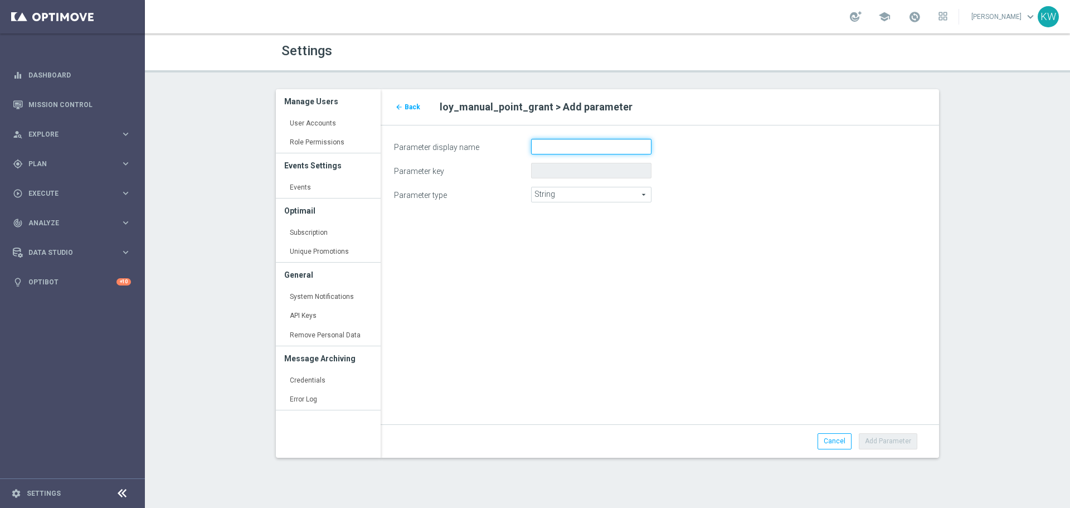
click at [604, 148] on input "Parameter display name" at bounding box center [591, 147] width 120 height 16
paste input "description"
type input "description"
click at [884, 439] on button "Add Parameter" at bounding box center [888, 441] width 59 height 16
type input "description"
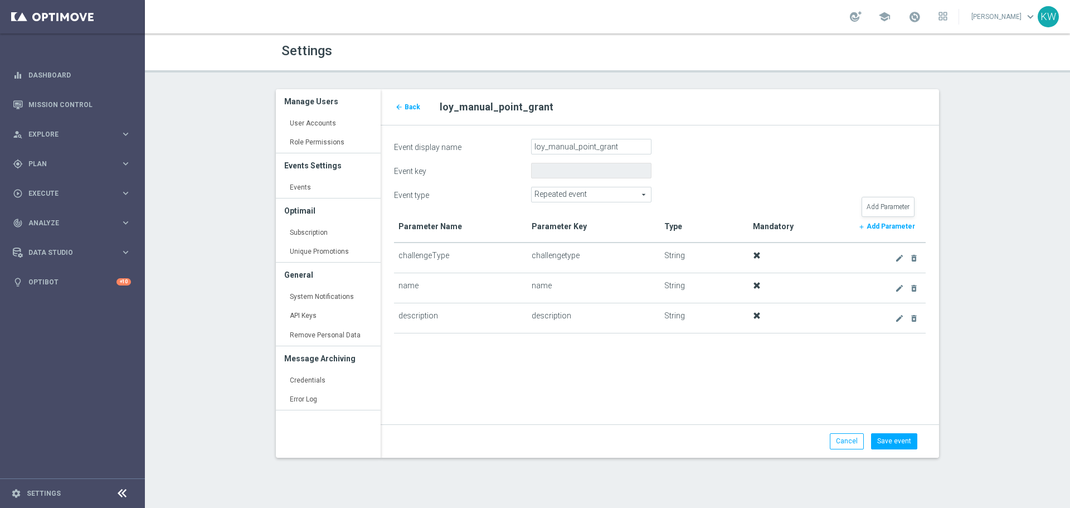
click at [891, 225] on b "Add Parameter" at bounding box center [891, 226] width 48 height 8
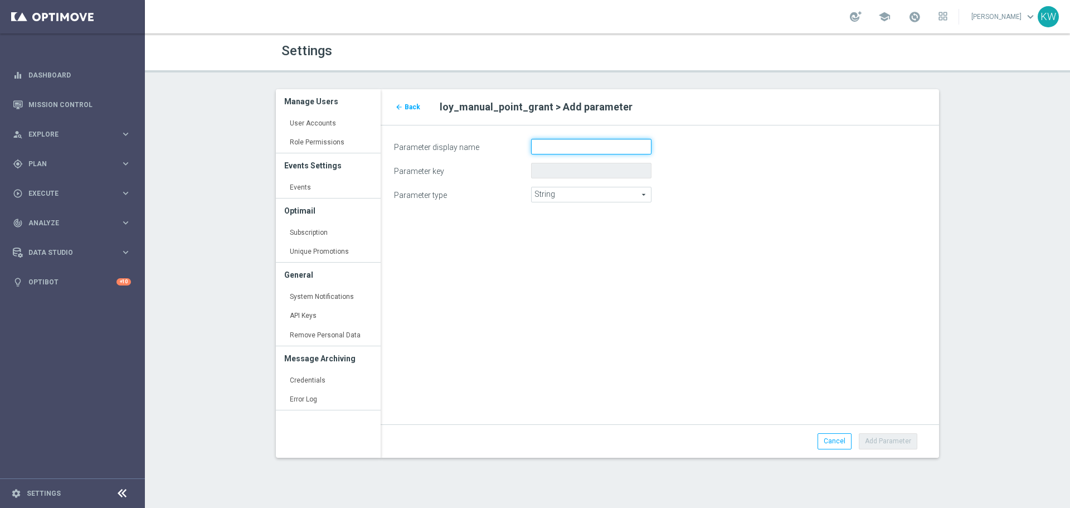
click at [571, 144] on input "Parameter display name" at bounding box center [591, 147] width 120 height 16
paste input "coinsCollected"
type input "coinsCollected"
click at [592, 196] on span "String" at bounding box center [591, 194] width 119 height 14
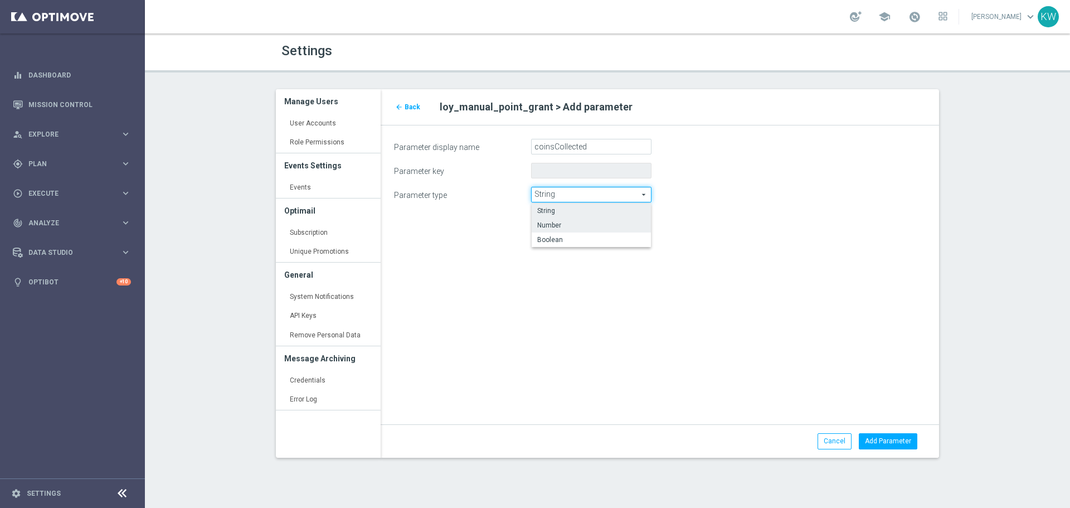
click at [599, 219] on label "Number" at bounding box center [591, 225] width 119 height 14
type input "Number"
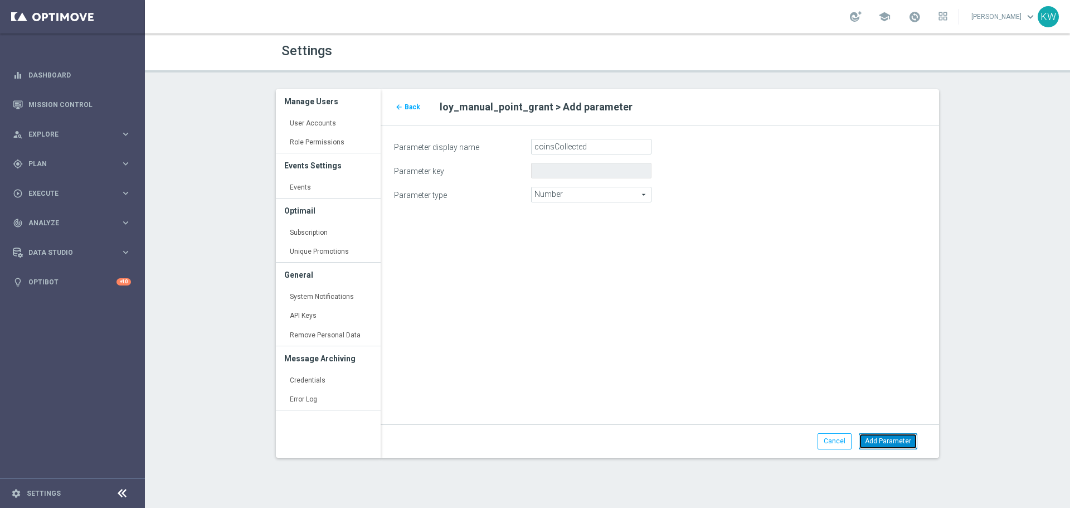
click at [883, 439] on button "Add Parameter" at bounding box center [888, 441] width 59 height 16
type input "coinscollected"
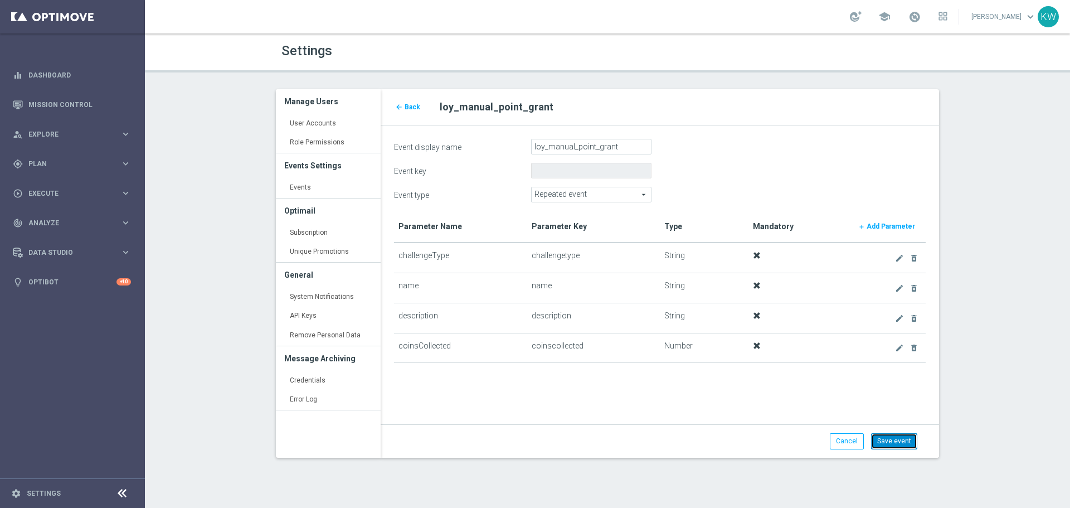
click at [905, 449] on button "Save event" at bounding box center [894, 441] width 46 height 16
type input "loy_manual_point_grant"
type input "Repeated event"
click at [410, 108] on span "Back" at bounding box center [413, 107] width 16 height 8
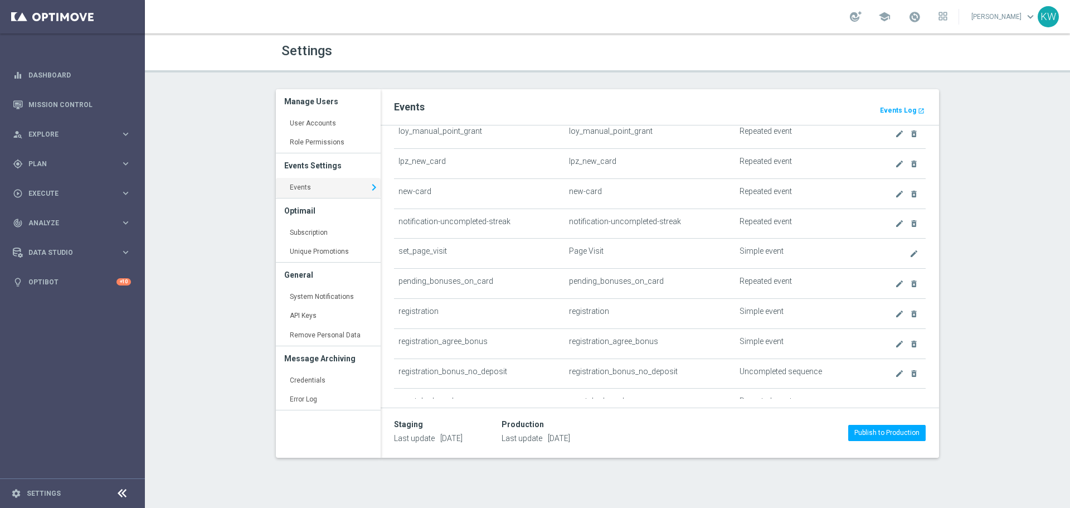
scroll to position [952, 0]
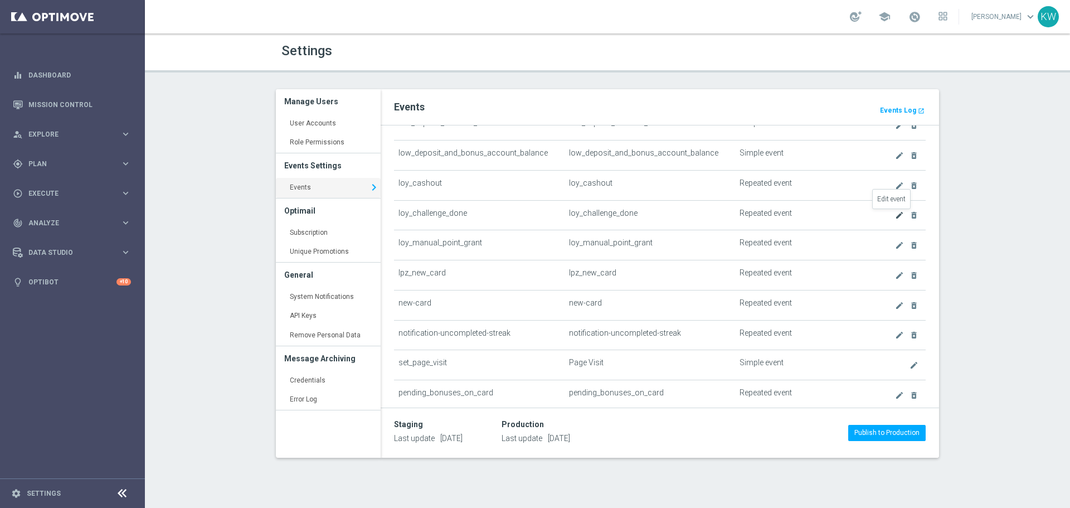
click at [895, 216] on icon "create" at bounding box center [899, 215] width 9 height 9
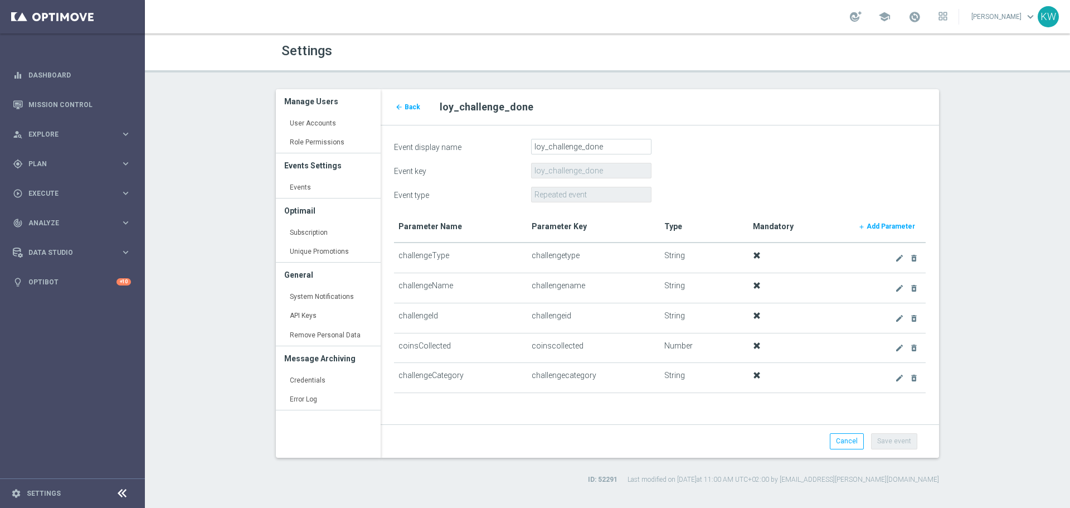
click at [426, 106] on div "arrow_back Back" at bounding box center [409, 106] width 46 height 16
click at [408, 111] on link "arrow_back Back" at bounding box center [407, 107] width 27 height 12
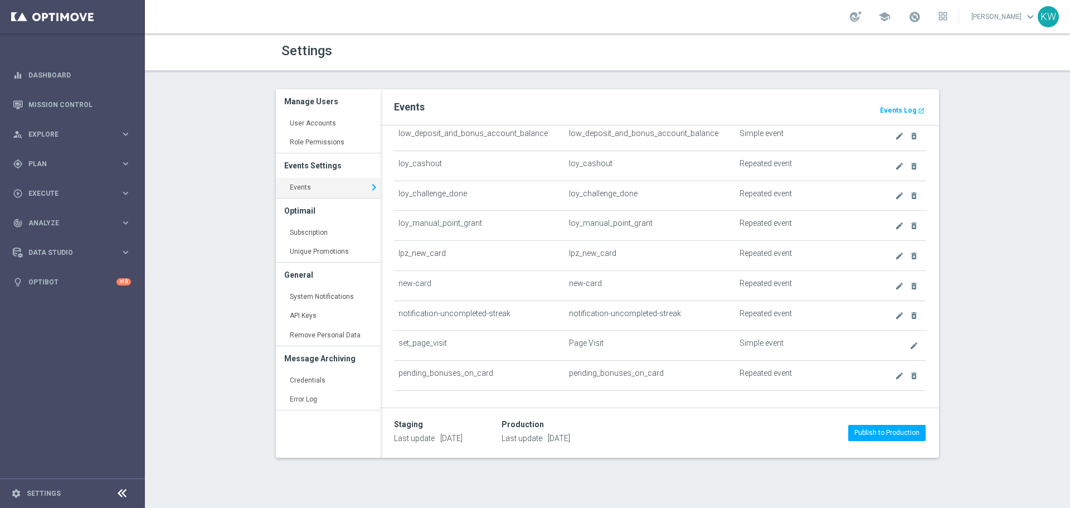
scroll to position [952, 0]
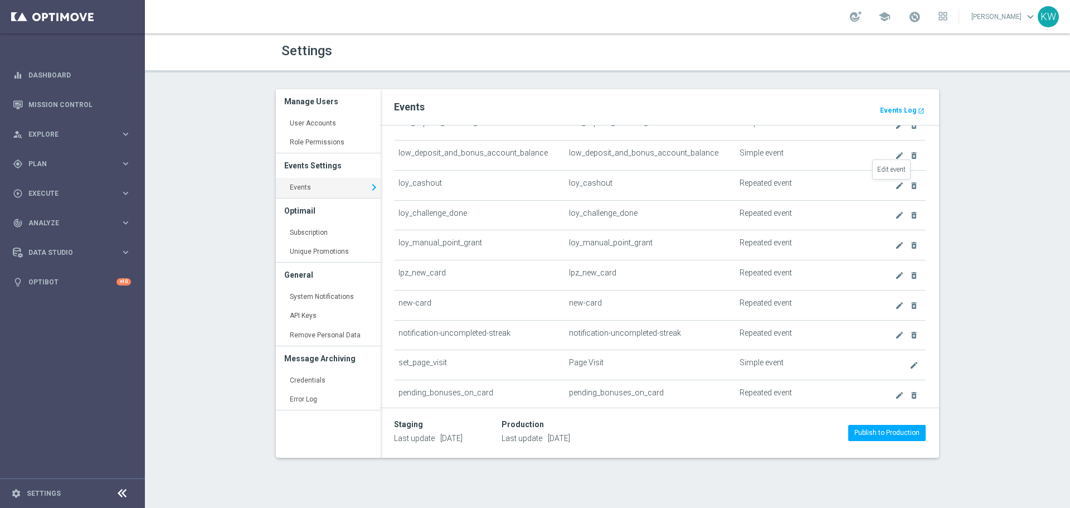
drag, startPoint x: 889, startPoint y: 186, endPoint x: 594, endPoint y: 439, distance: 388.7
click at [895, 186] on icon "create" at bounding box center [899, 185] width 9 height 9
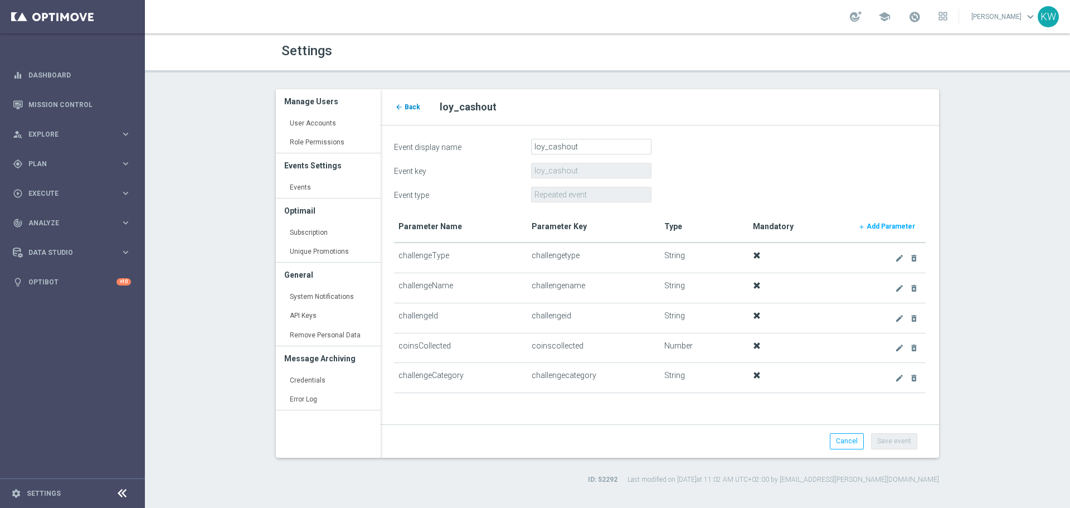
click at [406, 110] on span "Back" at bounding box center [413, 107] width 16 height 8
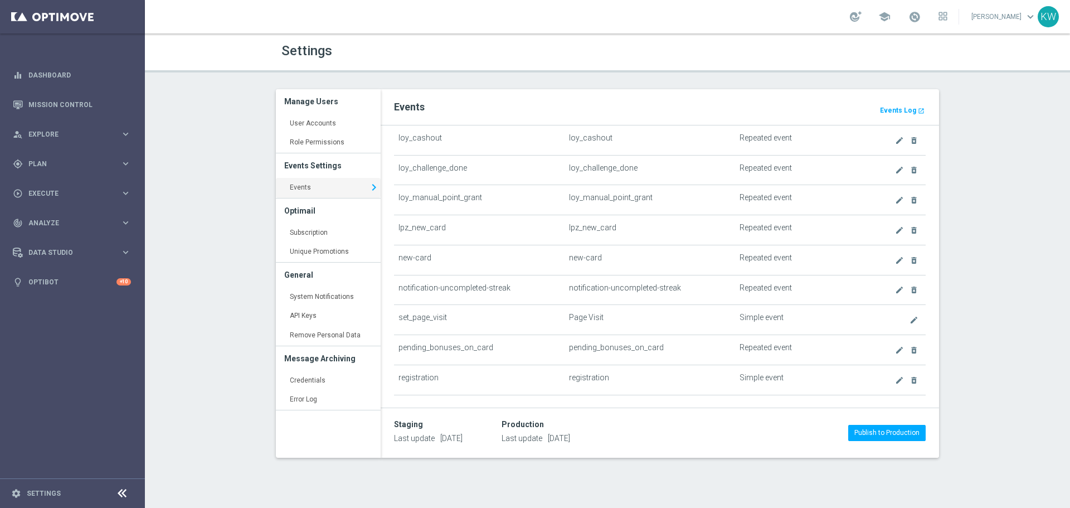
scroll to position [1003, 0]
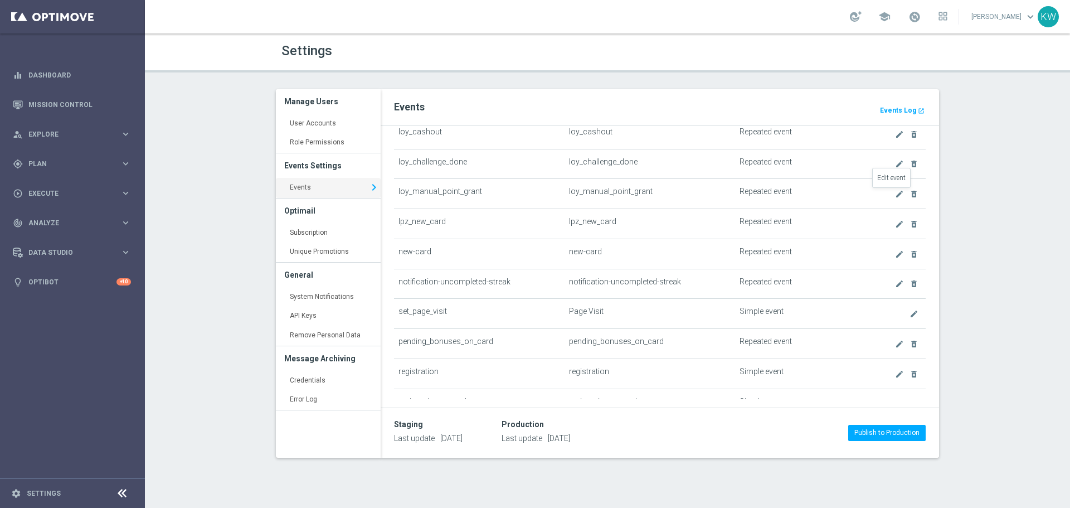
drag, startPoint x: 891, startPoint y: 196, endPoint x: 845, endPoint y: 208, distance: 48.0
click at [895, 196] on icon "create" at bounding box center [899, 194] width 9 height 9
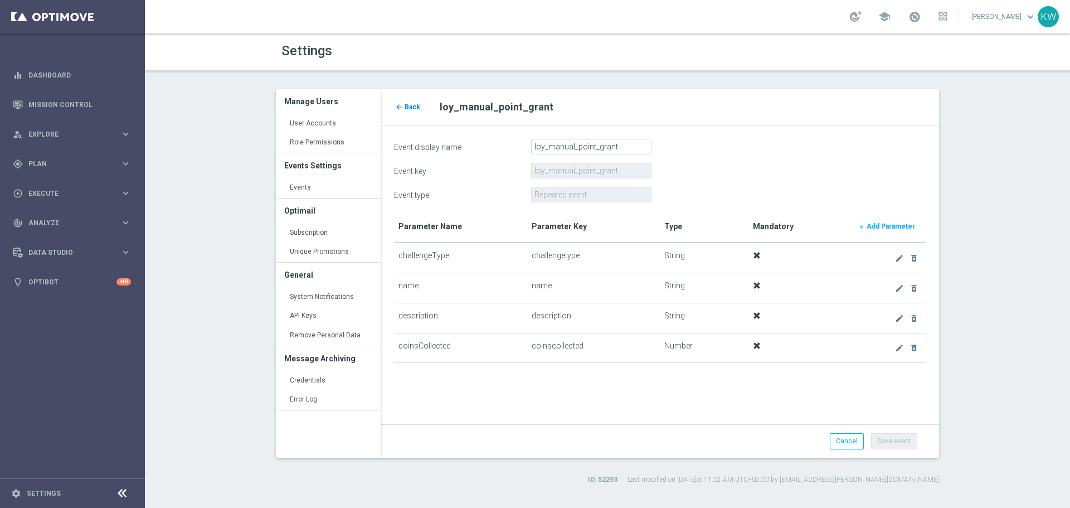
click at [398, 104] on icon "arrow_back" at bounding box center [399, 107] width 8 height 8
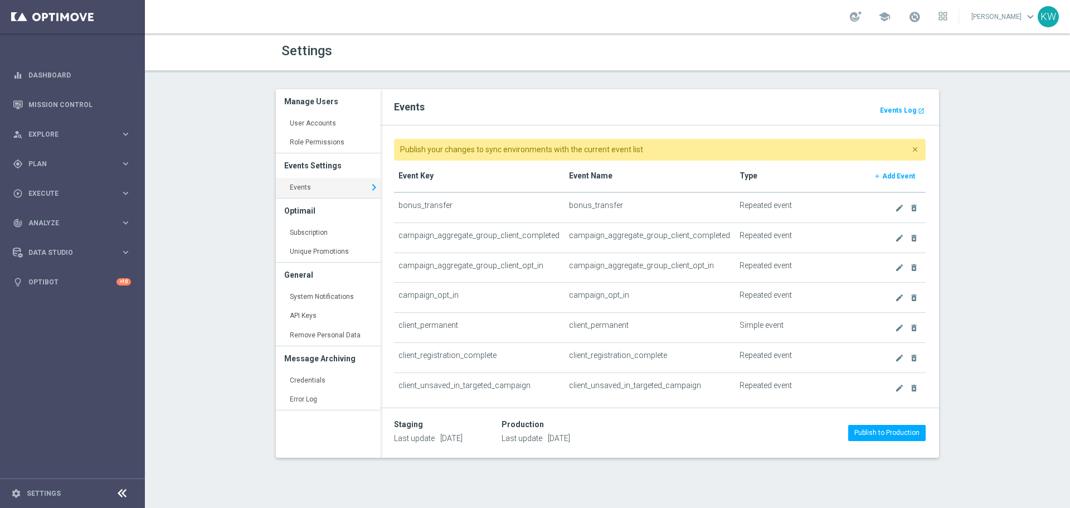
click at [893, 174] on b "Add Event" at bounding box center [898, 176] width 33 height 8
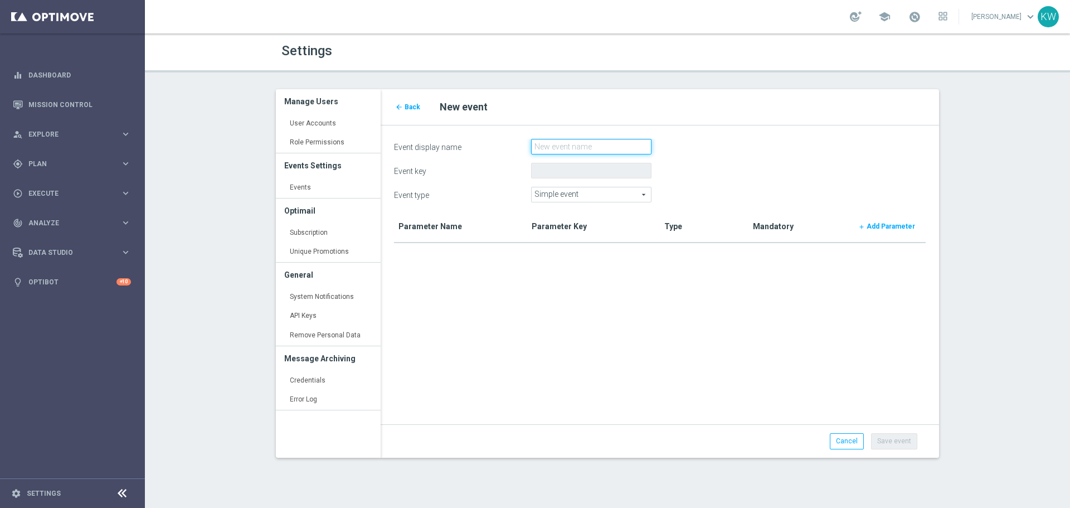
click at [608, 143] on input "Event display name" at bounding box center [591, 147] width 120 height 16
paste input "loy_reward_buy"
type input "loy_reward_buy"
click at [619, 188] on span "Simple event" at bounding box center [591, 194] width 119 height 14
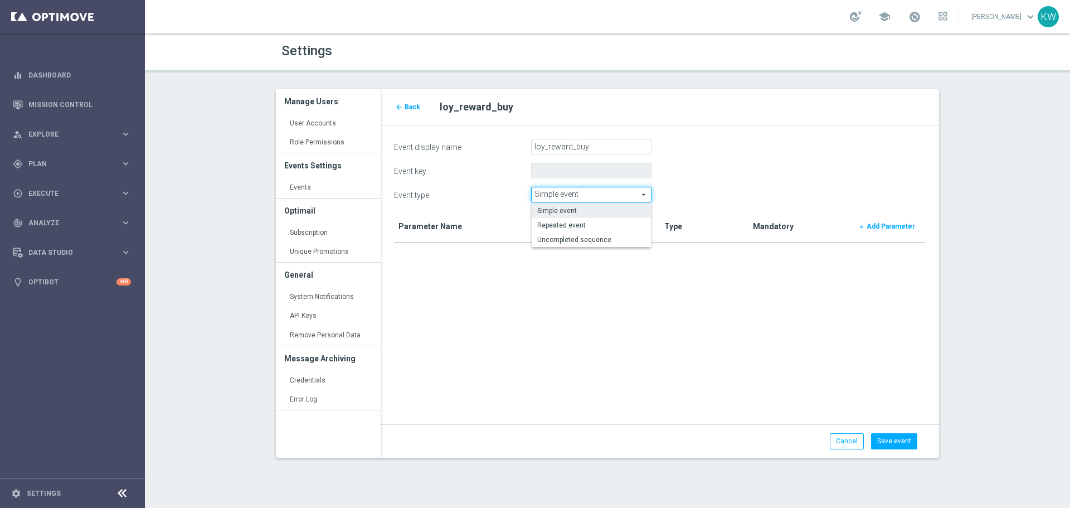
click at [596, 224] on span "Repeated event" at bounding box center [591, 225] width 108 height 9
type input "Repeated event"
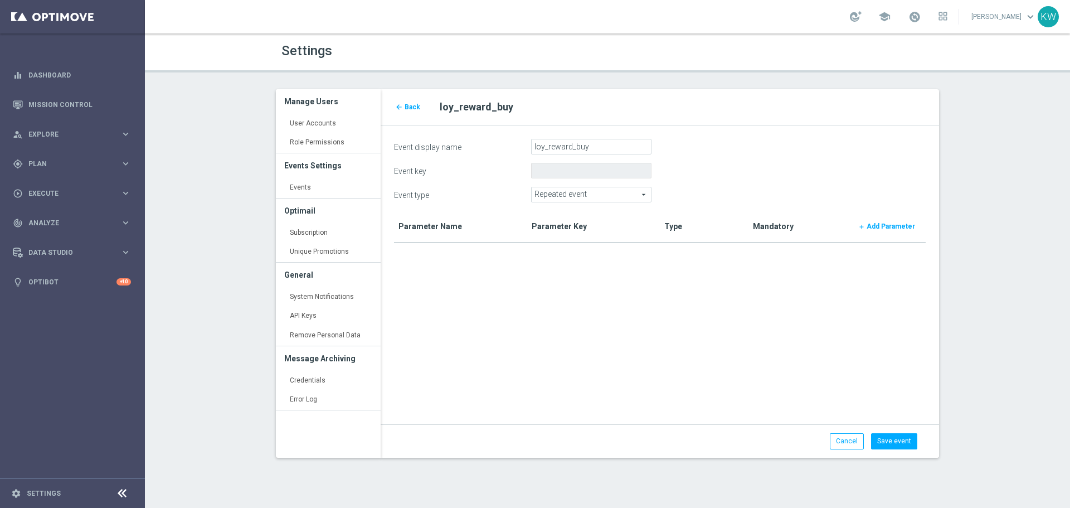
click at [903, 216] on th "add Add Parameter" at bounding box center [881, 227] width 89 height 32
click at [903, 225] on b "Add Parameter" at bounding box center [891, 226] width 48 height 8
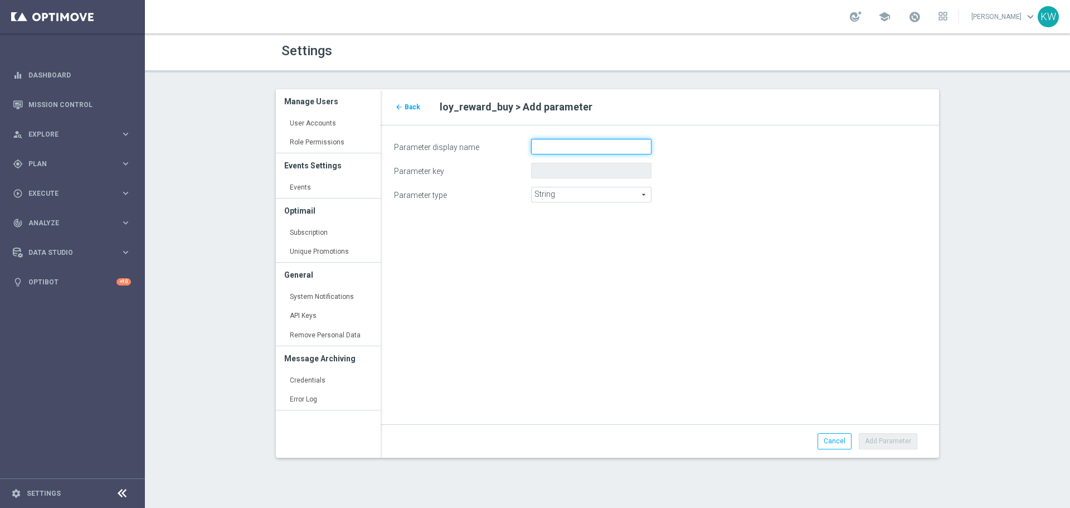
click at [572, 144] on input "Parameter display name" at bounding box center [591, 147] width 120 height 16
paste input "reward_type"
type input "reward_type"
click at [887, 445] on button "Add Parameter" at bounding box center [888, 441] width 59 height 16
type input "reward_type"
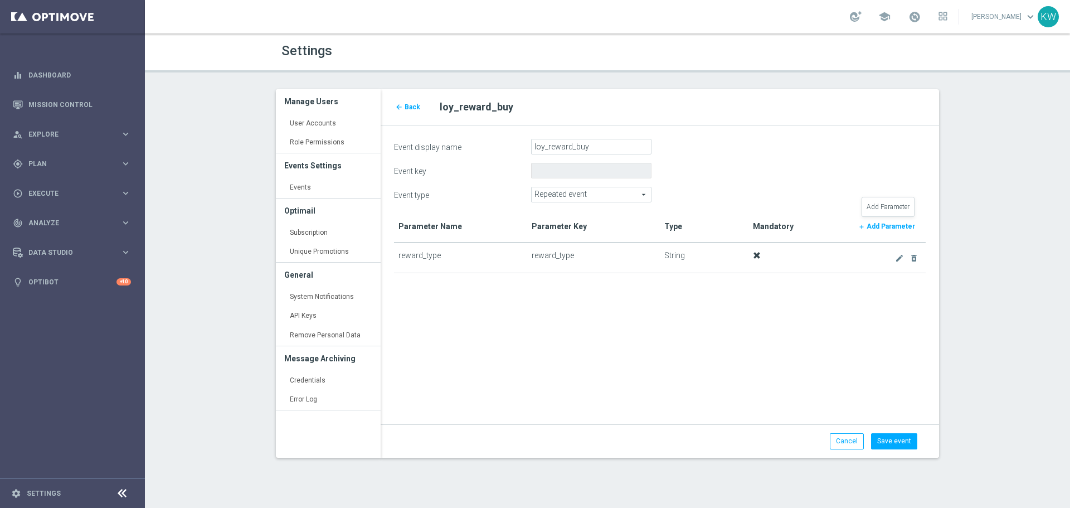
click at [871, 224] on b "Add Parameter" at bounding box center [891, 226] width 48 height 8
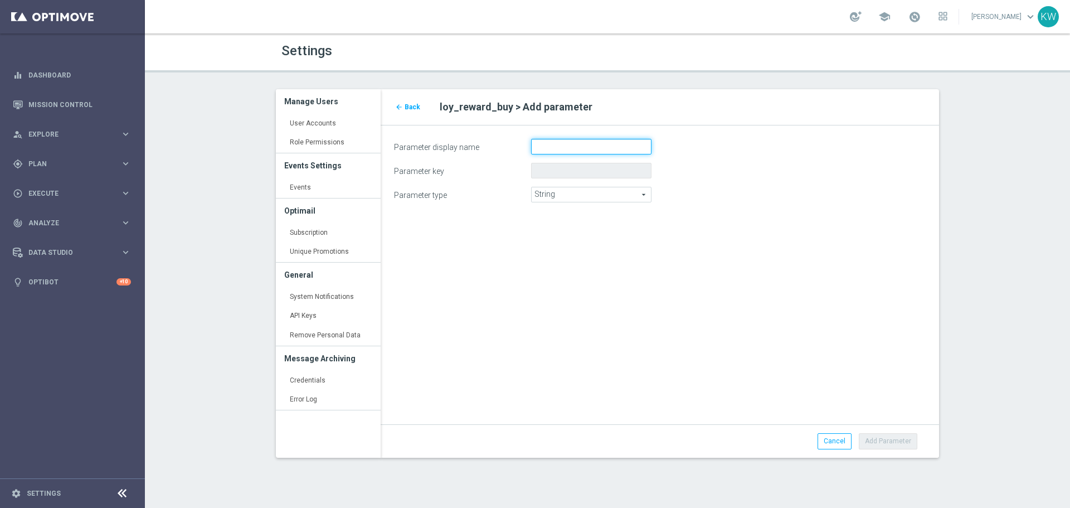
click at [574, 150] on input "Parameter display name" at bounding box center [591, 147] width 120 height 16
paste input "reward_category"
type input "reward_category"
click at [886, 437] on button "Add Parameter" at bounding box center [888, 441] width 59 height 16
type input "reward_category"
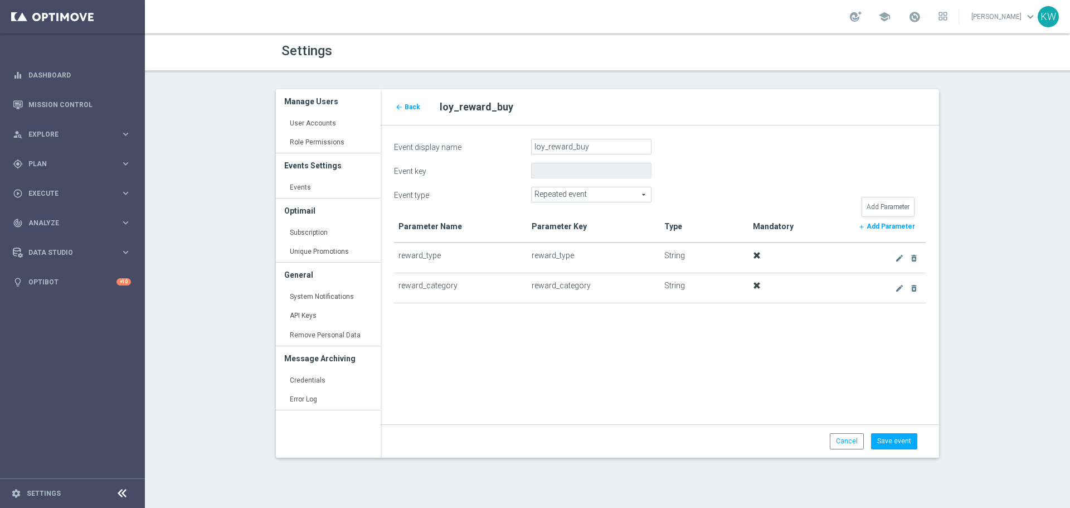
click at [905, 227] on b "Add Parameter" at bounding box center [891, 226] width 48 height 8
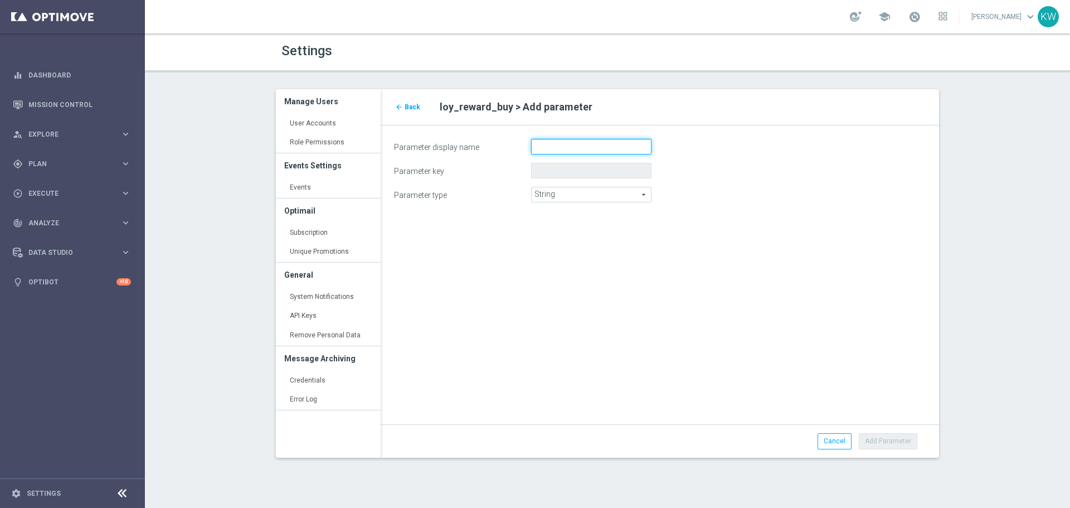
click at [544, 145] on input "Parameter display name" at bounding box center [591, 147] width 120 height 16
paste input "rewardName"
type input "rewardName"
click at [890, 443] on button "Add Parameter" at bounding box center [888, 441] width 59 height 16
type input "rewardname"
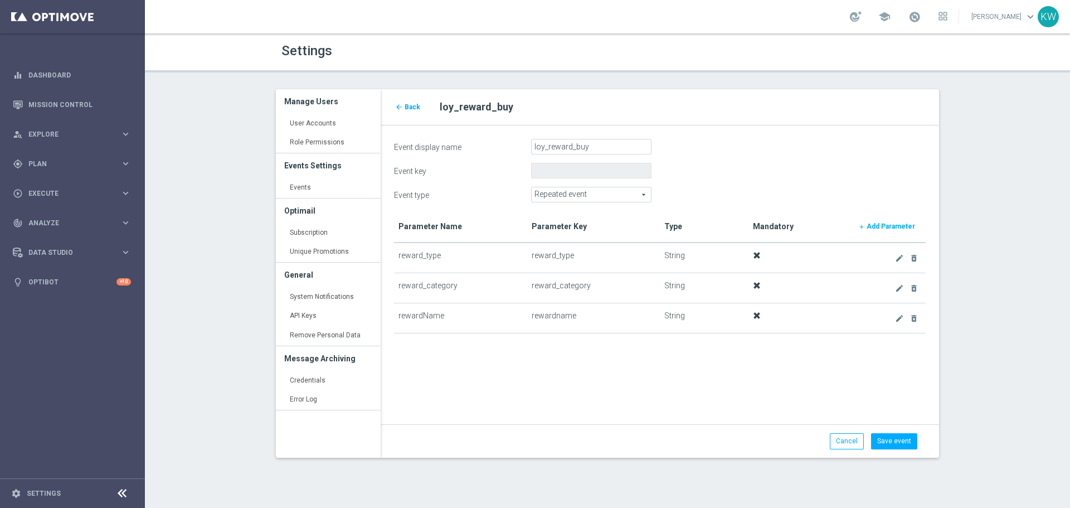
click at [874, 224] on b "Add Parameter" at bounding box center [891, 226] width 48 height 8
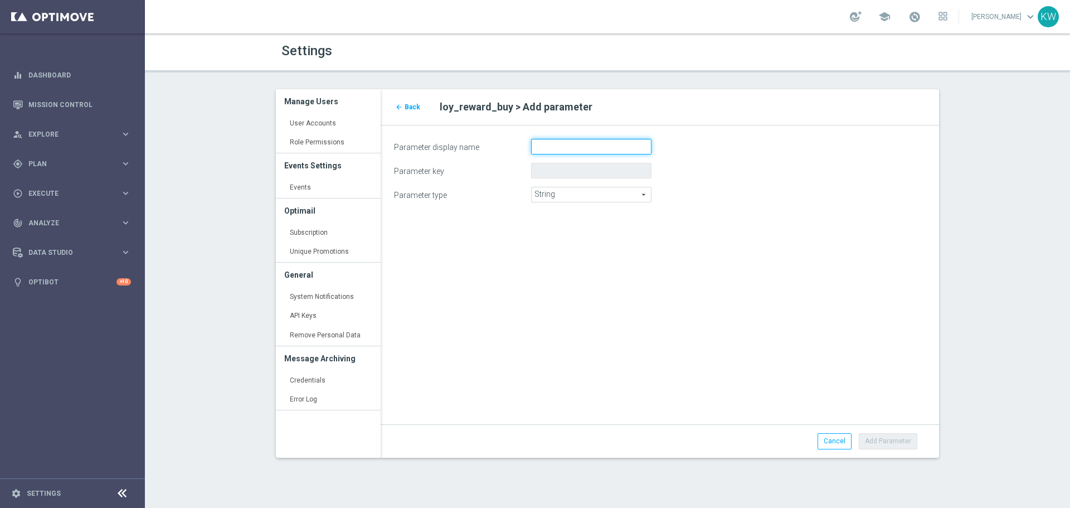
click at [585, 151] on input "Parameter display name" at bounding box center [591, 147] width 120 height 16
paste input "rewardId"
type input "rewardId"
click at [893, 441] on button "Add Parameter" at bounding box center [888, 441] width 59 height 16
type input "rewardid"
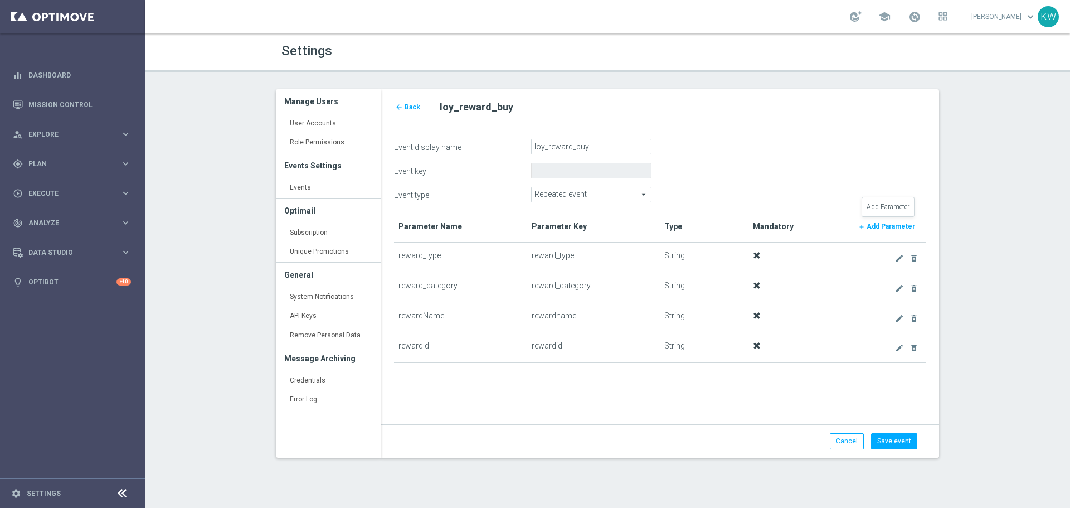
click at [894, 231] on link "add Add Parameter" at bounding box center [886, 227] width 69 height 16
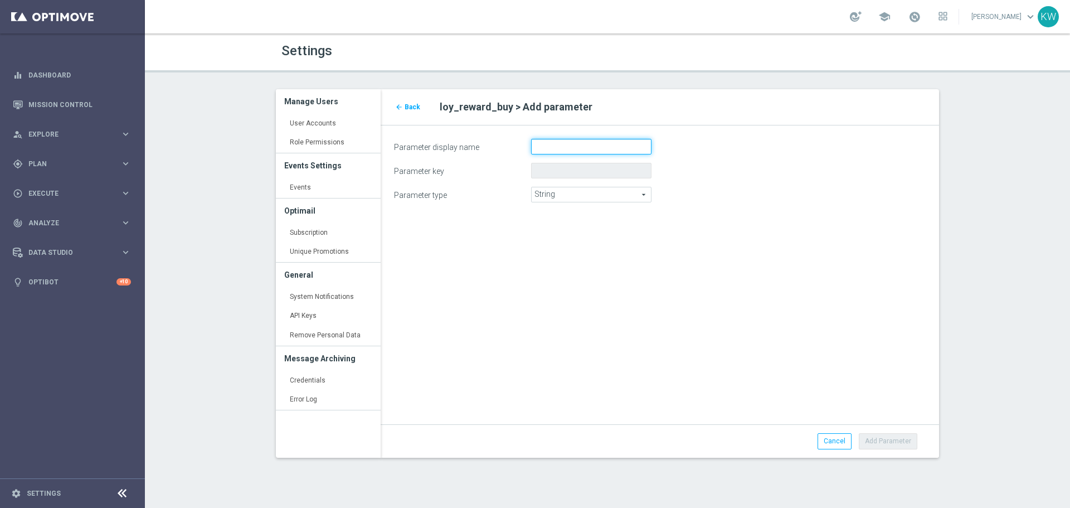
click at [562, 151] on input "Parameter display name" at bounding box center [591, 147] width 120 height 16
paste input "coinsUsed"
type input "coinsUsed"
click at [613, 195] on span "String" at bounding box center [591, 194] width 119 height 14
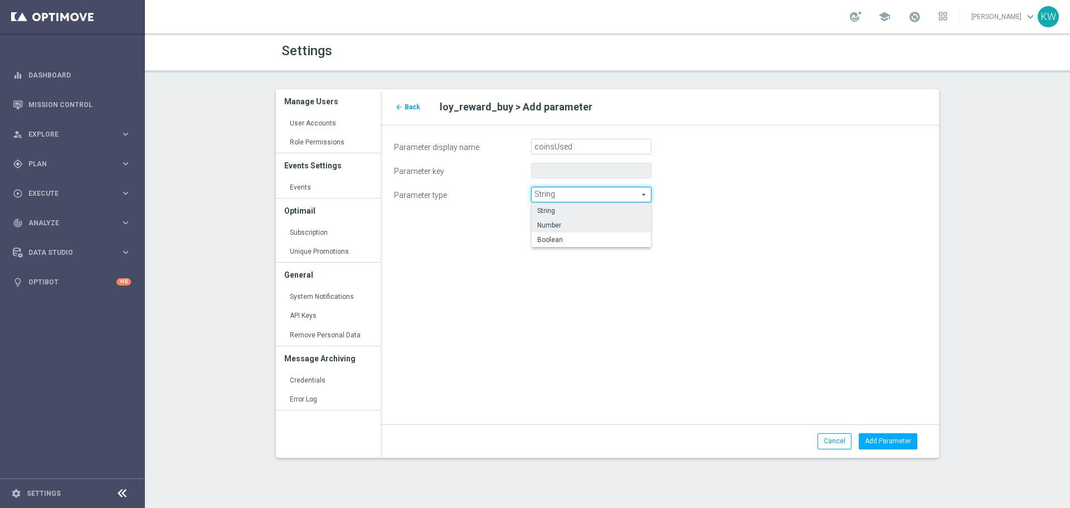
click at [608, 225] on span "Number" at bounding box center [591, 225] width 108 height 9
type input "Number"
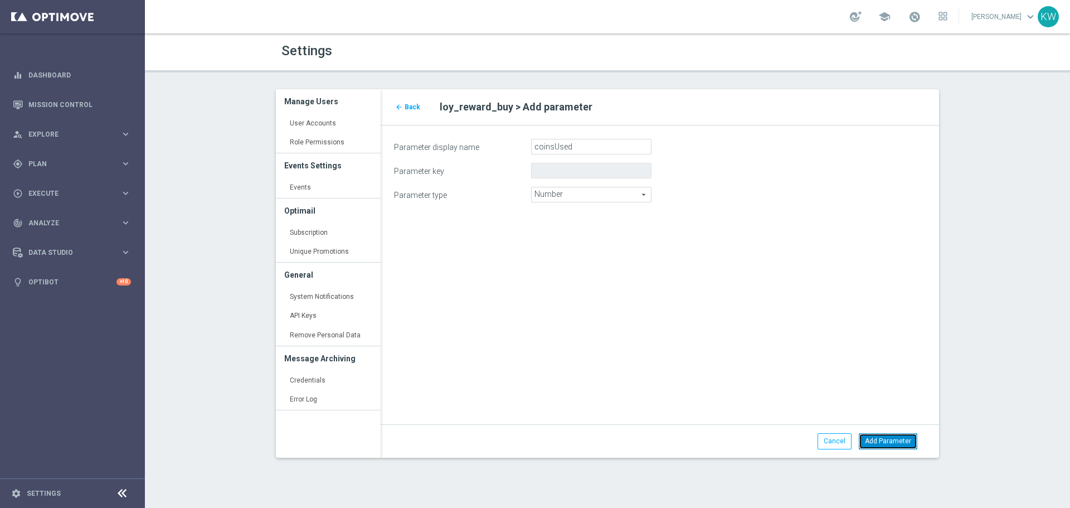
click at [902, 439] on button "Add Parameter" at bounding box center [888, 441] width 59 height 16
type input "coinsused"
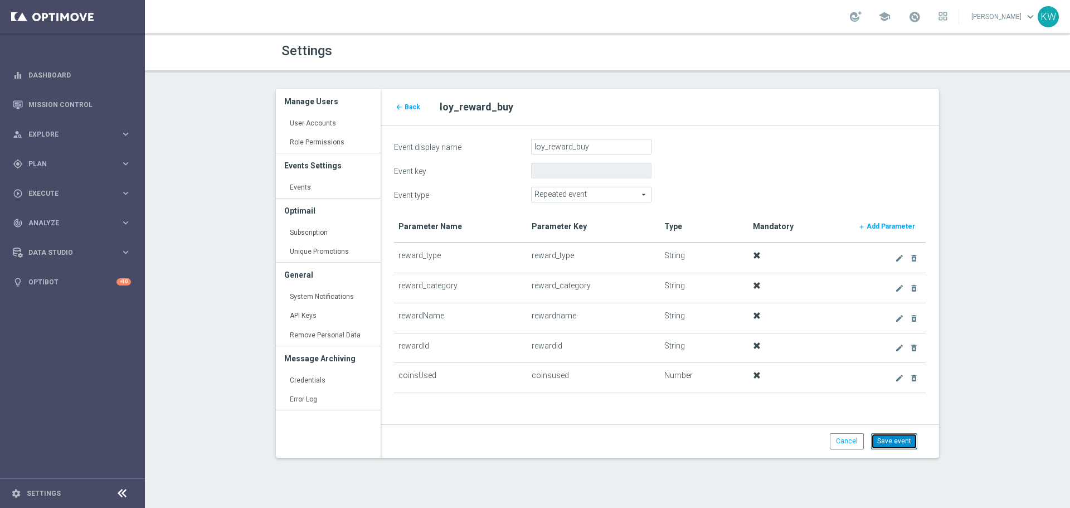
click at [889, 442] on button "Save event" at bounding box center [894, 441] width 46 height 16
type input "loy_reward_buy"
click at [894, 440] on button "Save event" at bounding box center [894, 441] width 46 height 16
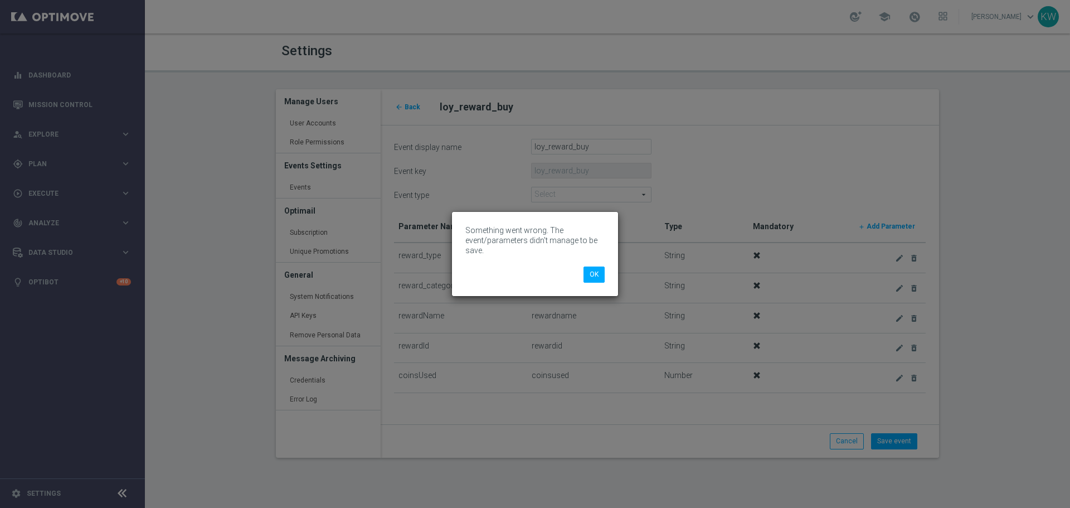
type input "Repeated event"
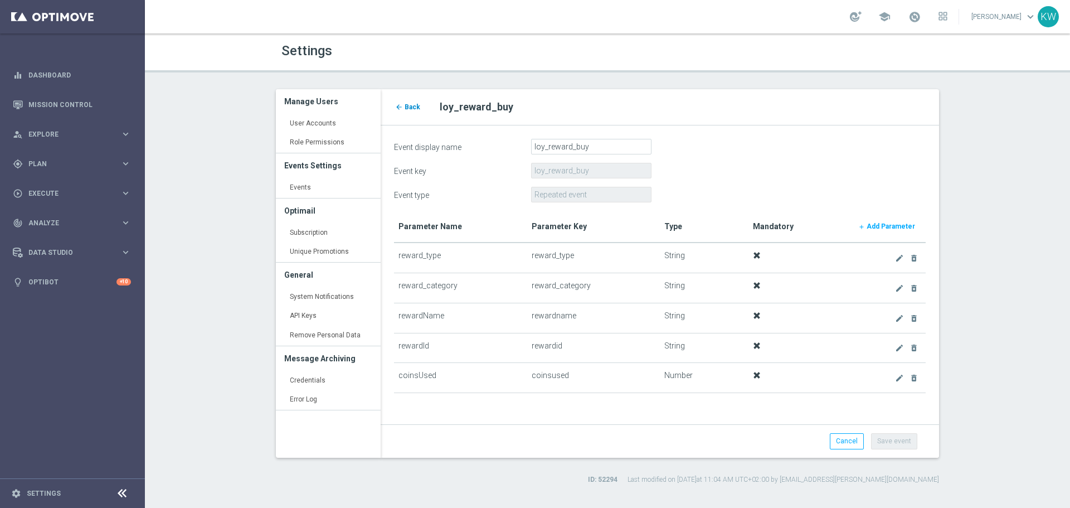
click at [396, 109] on icon "arrow_back" at bounding box center [399, 107] width 8 height 8
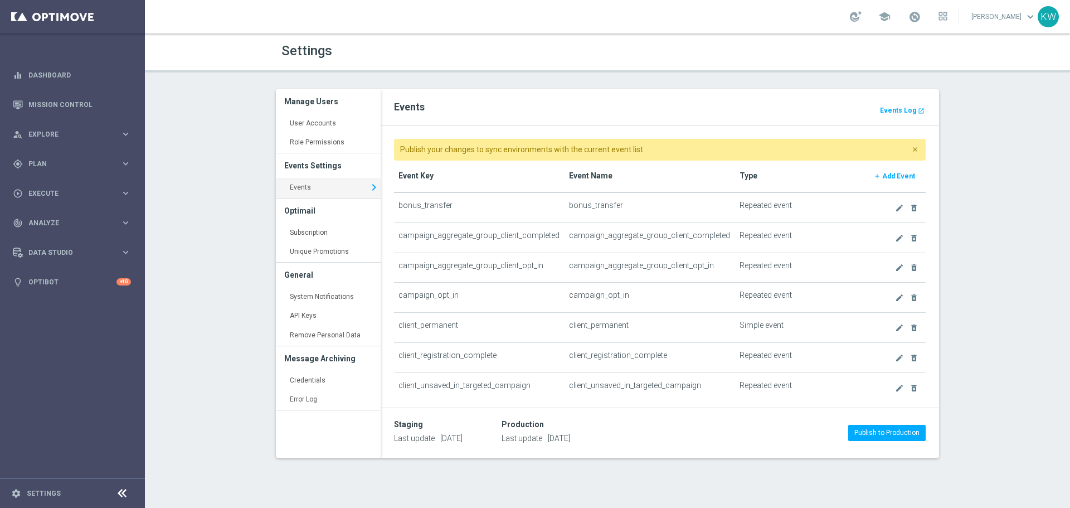
click at [889, 172] on b "Add Event" at bounding box center [898, 176] width 33 height 8
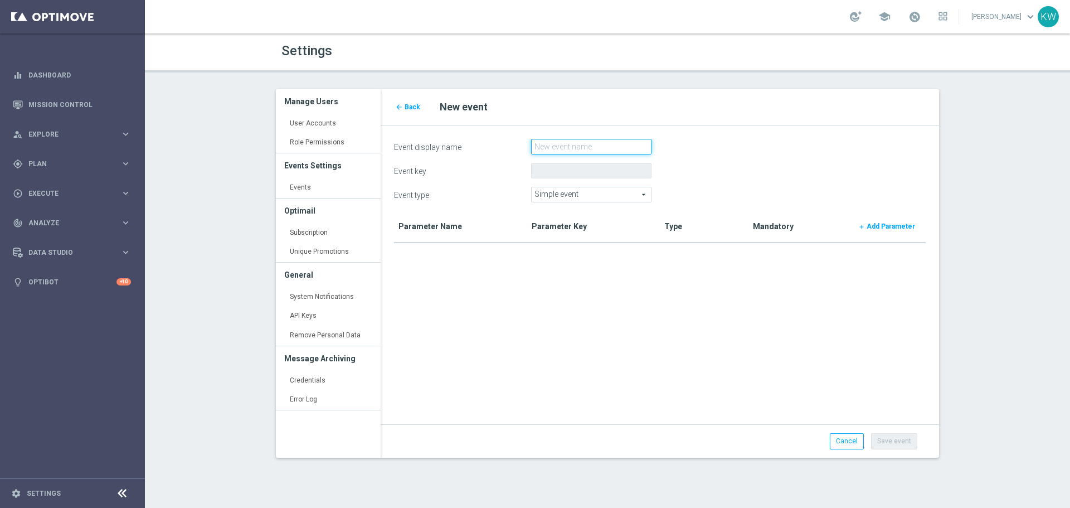
click at [585, 151] on input "Event display name" at bounding box center [591, 147] width 120 height 16
paste input "loy_points_expired"
type input "loy_points_expired"
click at [576, 202] on form "Event display name loy_points_expired Event key Event type Simple event Simple …" at bounding box center [660, 287] width 532 height 297
click at [590, 203] on form "Event display name loy_points_expired Event key Event type Simple event Simple …" at bounding box center [660, 287] width 532 height 297
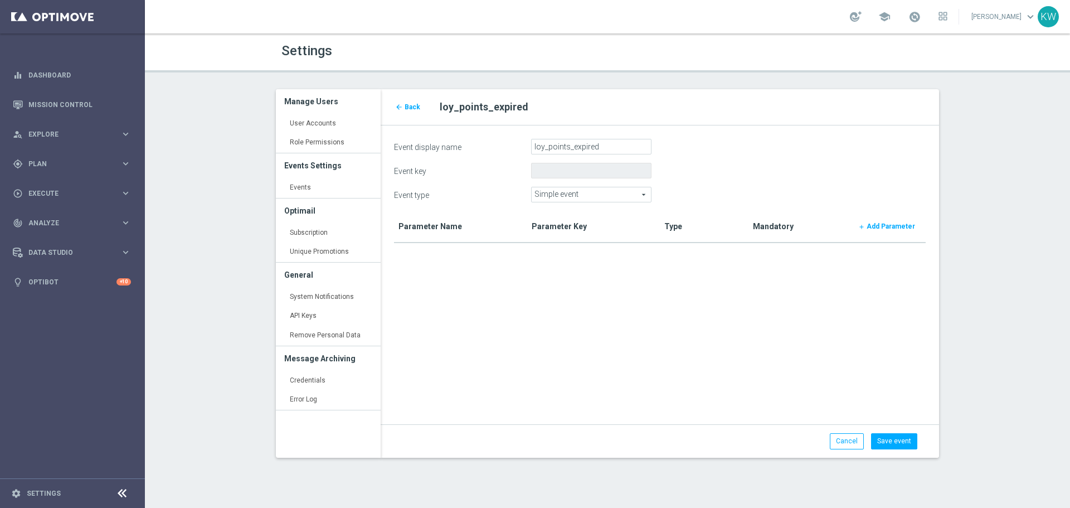
click at [593, 196] on span "Simple event" at bounding box center [591, 194] width 119 height 14
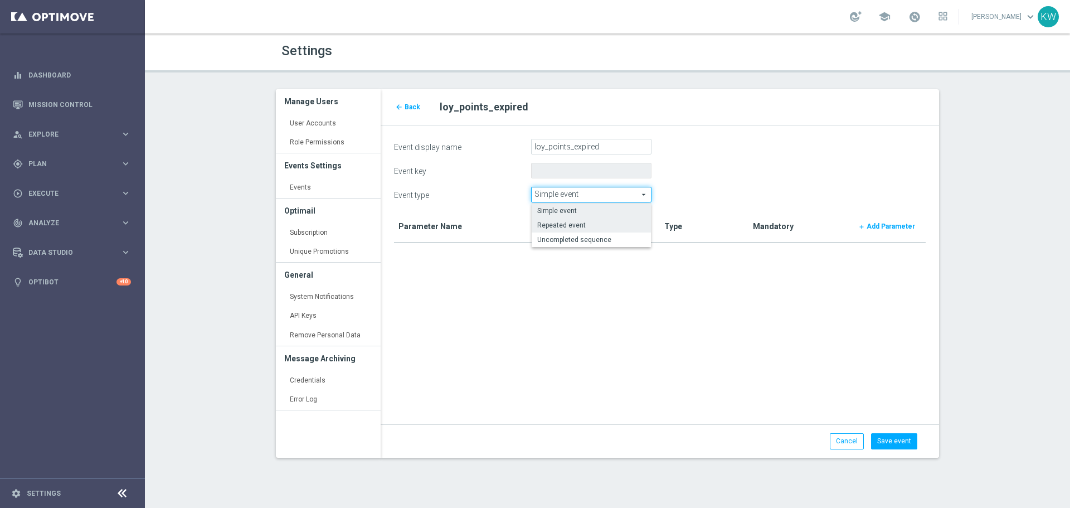
click at [589, 219] on label "Repeated event" at bounding box center [591, 225] width 119 height 14
type input "Repeated event"
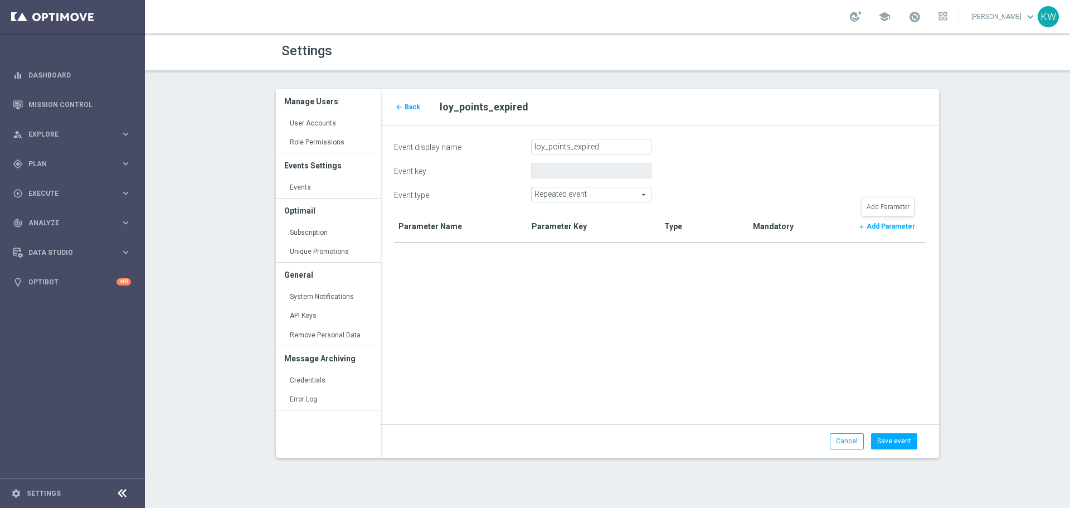
drag, startPoint x: 881, startPoint y: 229, endPoint x: 867, endPoint y: 224, distance: 14.6
click at [881, 229] on b "Add Parameter" at bounding box center [891, 226] width 48 height 8
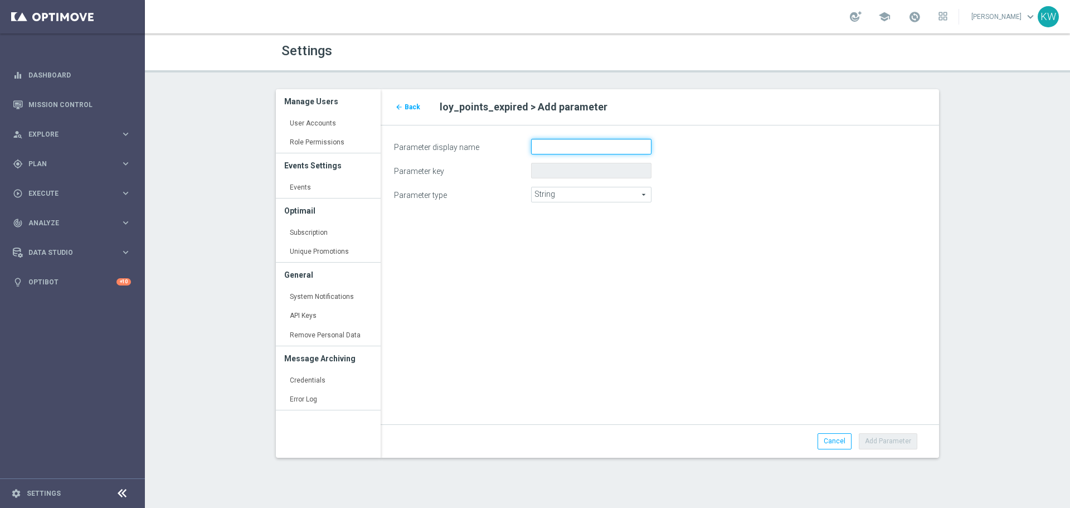
click at [557, 149] on input "Parameter display name" at bounding box center [591, 147] width 120 height 16
paste input "date"
type input "date"
click at [596, 198] on span "String" at bounding box center [591, 194] width 119 height 14
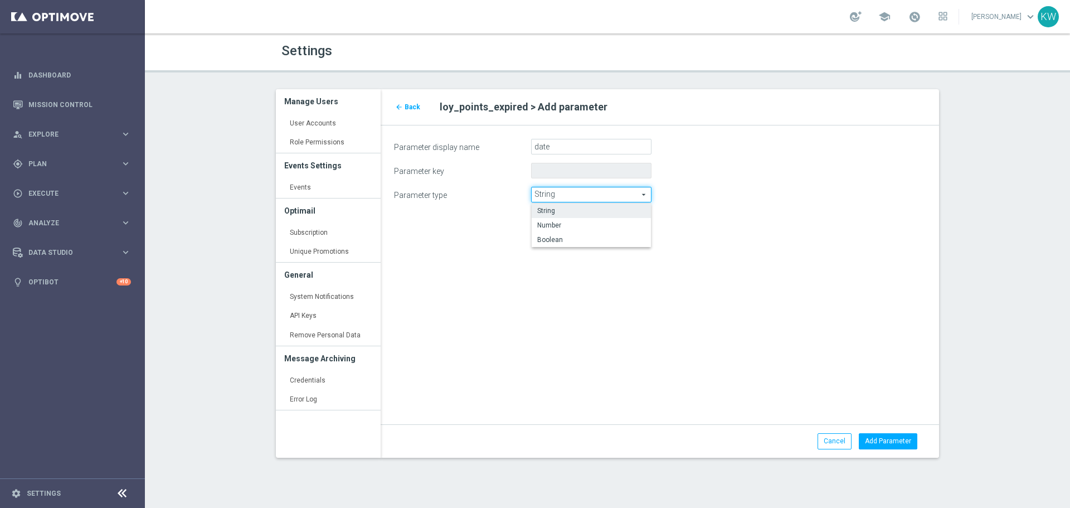
drag, startPoint x: 594, startPoint y: 228, endPoint x: 633, endPoint y: 251, distance: 45.2
click at [594, 227] on span "Number" at bounding box center [591, 225] width 108 height 9
type input "Number"
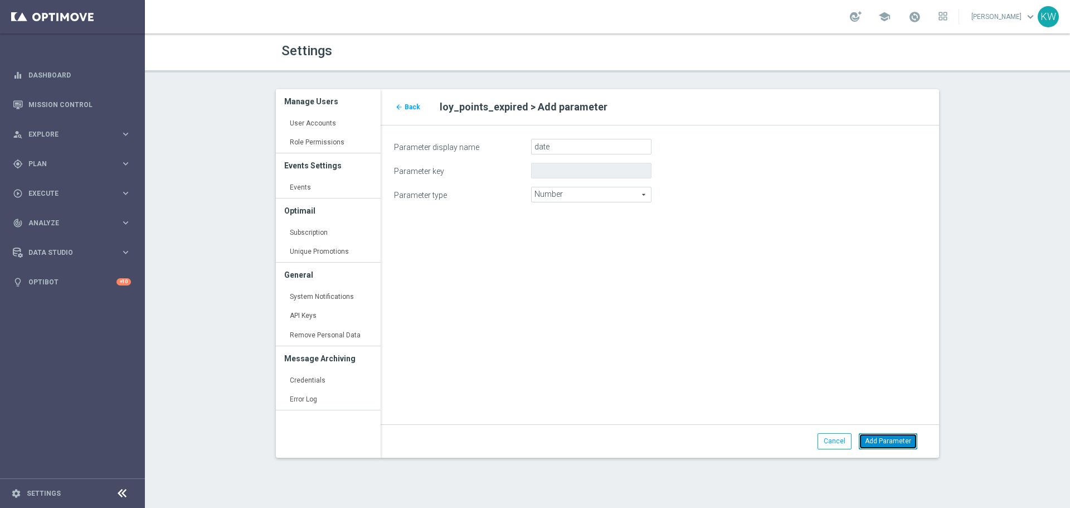
drag, startPoint x: 893, startPoint y: 443, endPoint x: 70, endPoint y: 346, distance: 828.5
click at [890, 442] on button "Add Parameter" at bounding box center [888, 441] width 59 height 16
type input "date"
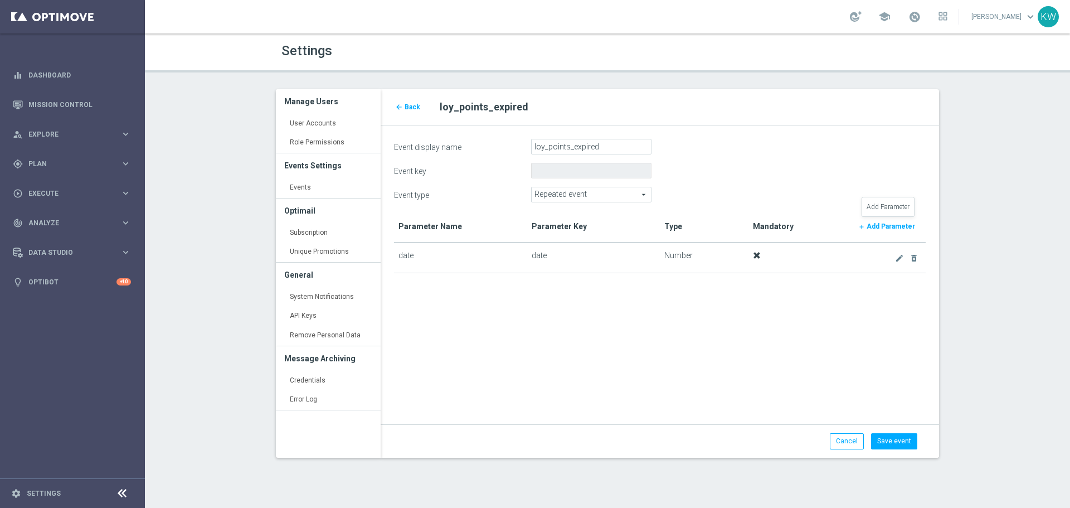
click at [904, 229] on b "Add Parameter" at bounding box center [891, 226] width 48 height 8
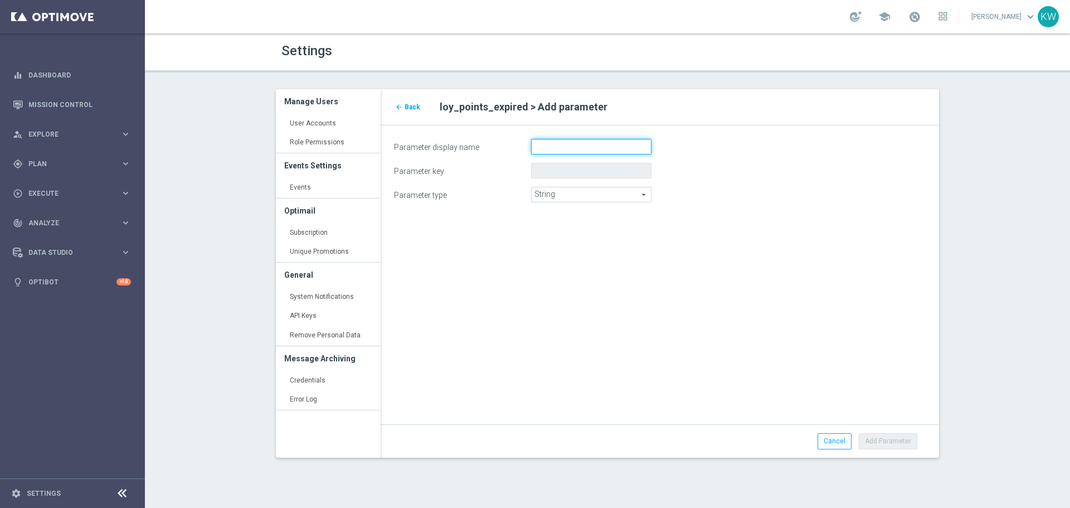
click at [568, 151] on input "Parameter display name" at bounding box center [591, 147] width 120 height 16
paste input "points"
type input "points"
click at [619, 201] on span "String" at bounding box center [591, 194] width 119 height 14
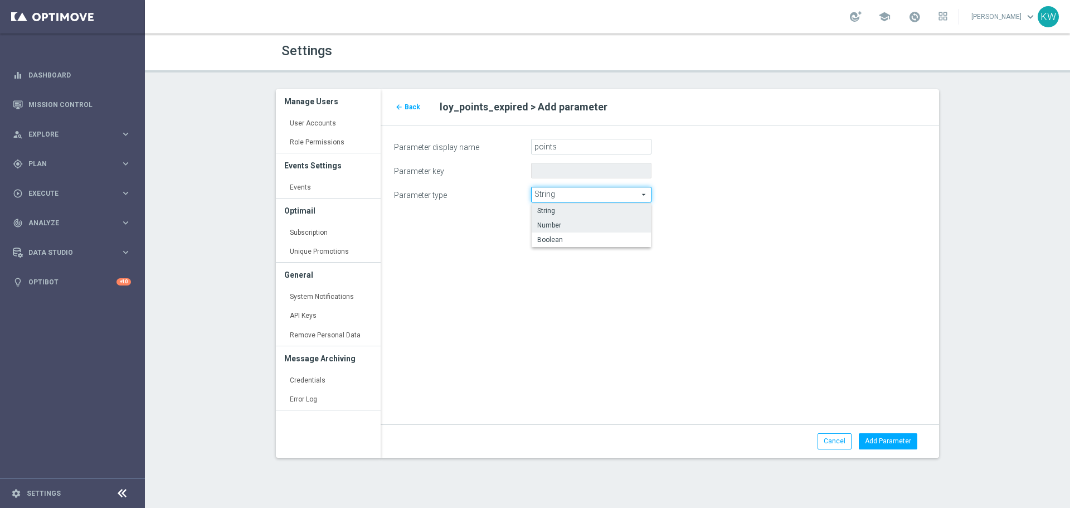
click at [617, 224] on span "Number" at bounding box center [591, 225] width 108 height 9
type input "Number"
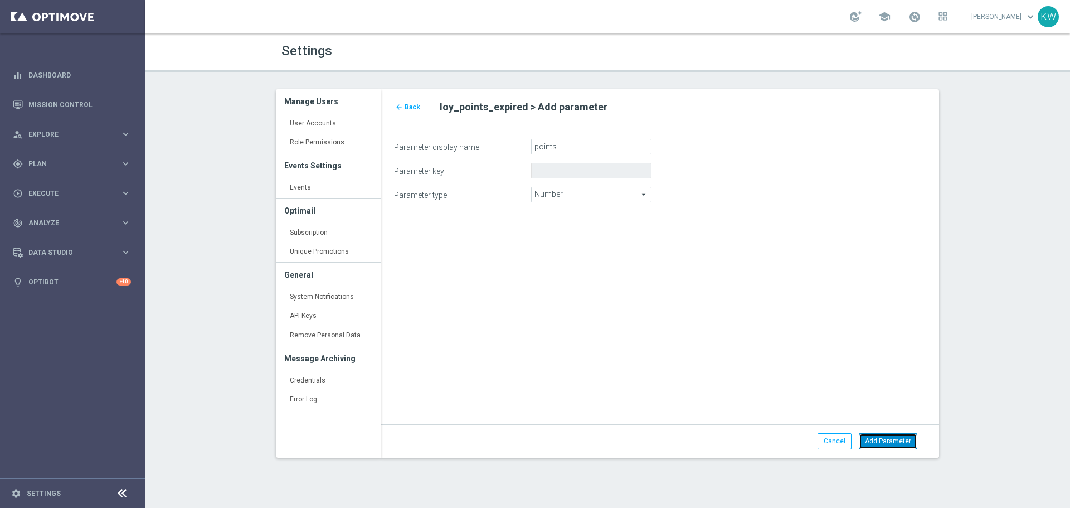
click at [903, 441] on button "Add Parameter" at bounding box center [888, 441] width 59 height 16
type input "points"
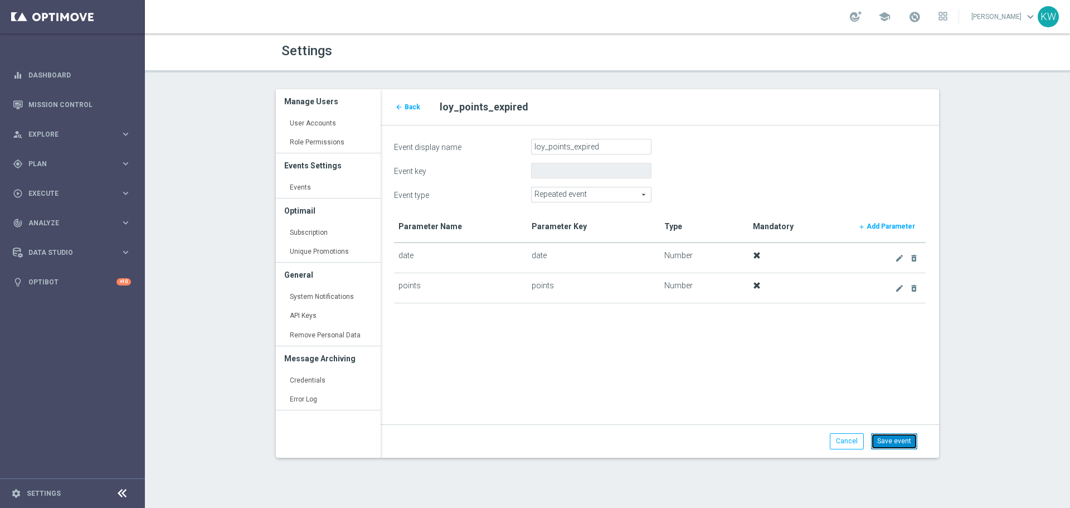
click at [891, 442] on button "Save event" at bounding box center [894, 441] width 46 height 16
type input "loy_points_expired"
type input "Repeated event"
click at [406, 104] on span "Back" at bounding box center [413, 107] width 16 height 8
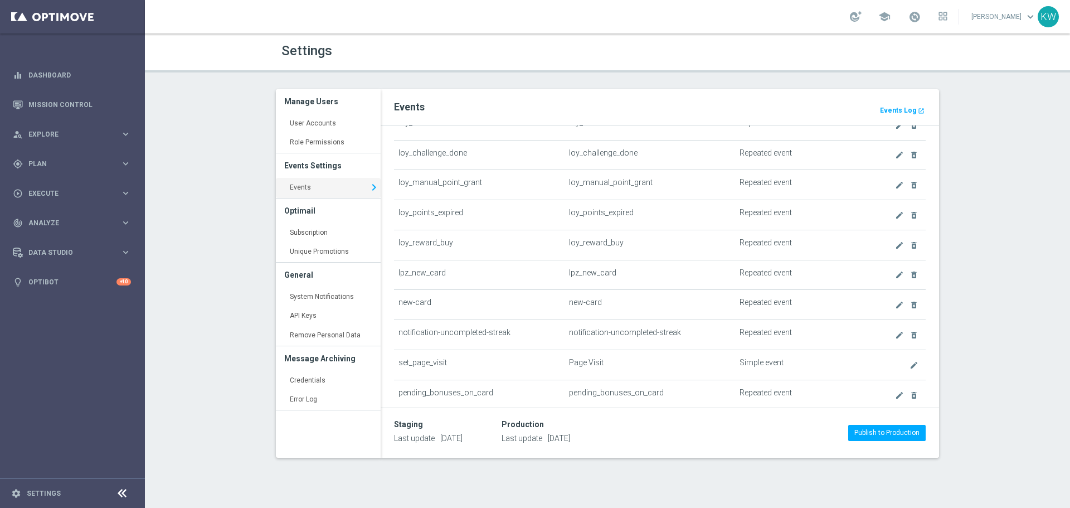
scroll to position [957, 0]
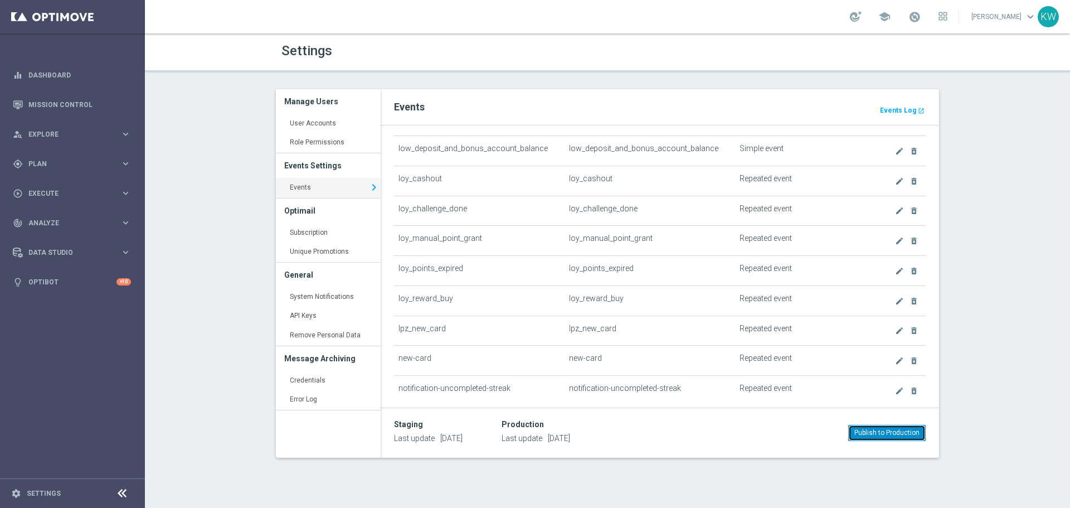
click at [872, 436] on button "Publish to Production" at bounding box center [886, 433] width 77 height 16
